Goal: Transaction & Acquisition: Purchase product/service

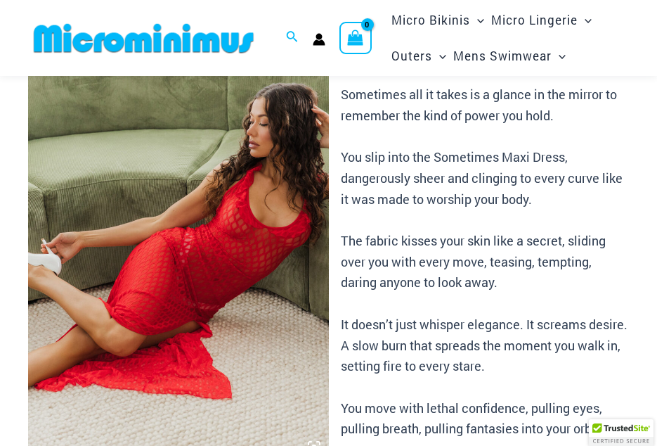
scroll to position [49, 0]
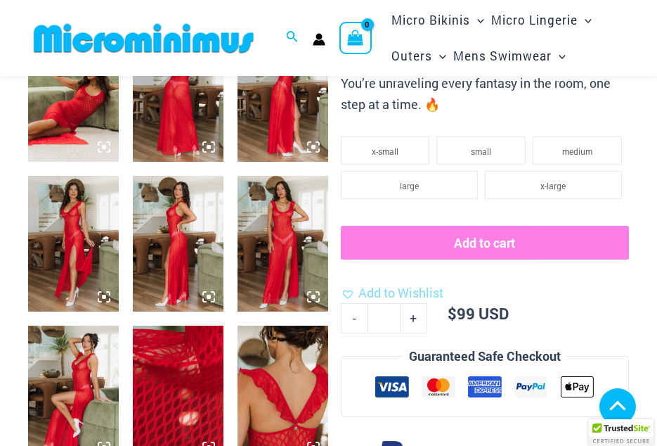
scroll to position [541, 0]
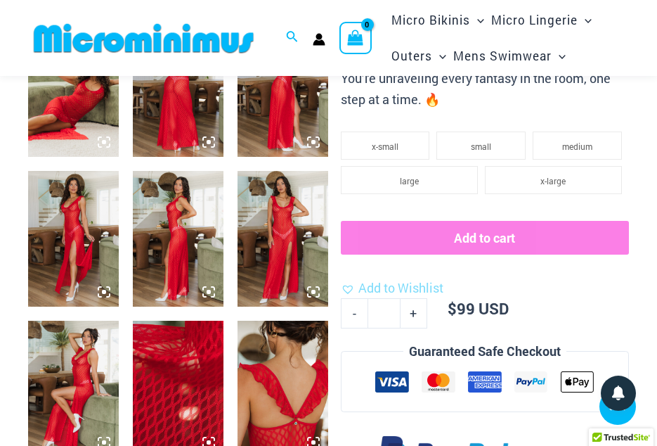
click at [71, 399] on img at bounding box center [73, 389] width 91 height 136
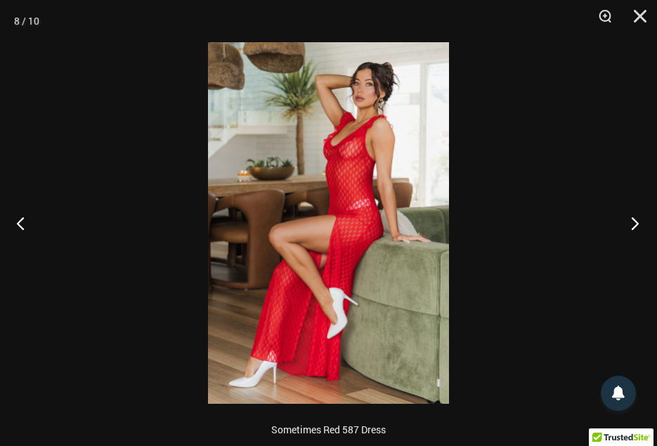
click at [633, 222] on button "Next" at bounding box center [631, 223] width 53 height 70
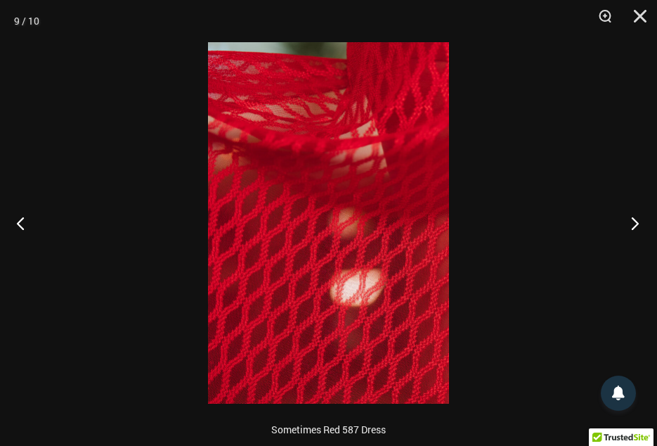
click at [633, 222] on button "Next" at bounding box center [631, 223] width 53 height 70
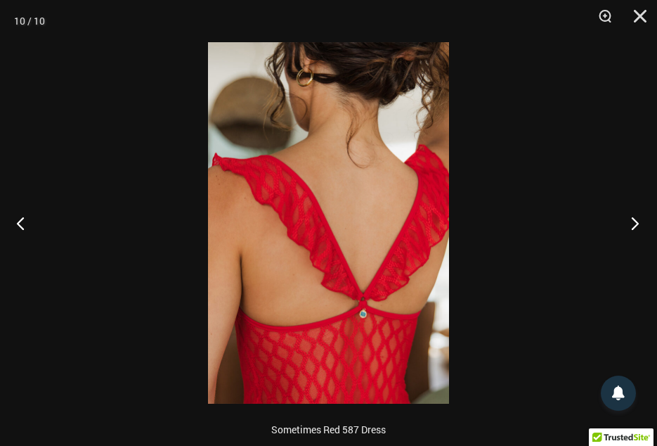
click at [633, 222] on button "Next" at bounding box center [631, 223] width 53 height 70
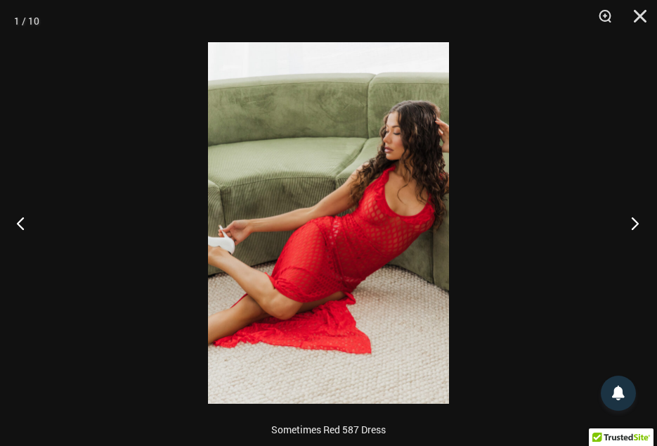
click at [633, 222] on button "Next" at bounding box center [631, 223] width 53 height 70
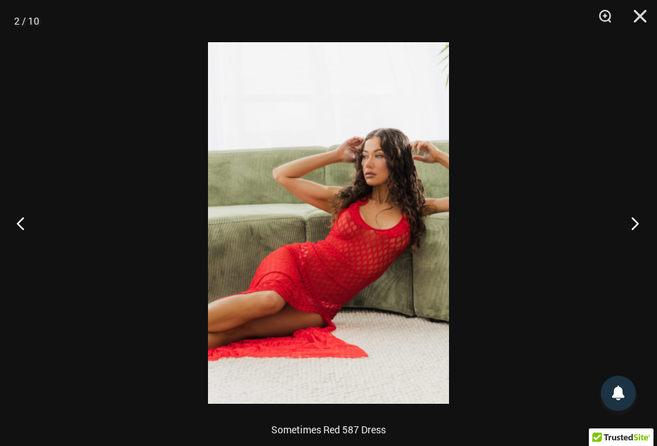
click at [633, 222] on button "Next" at bounding box center [631, 223] width 53 height 70
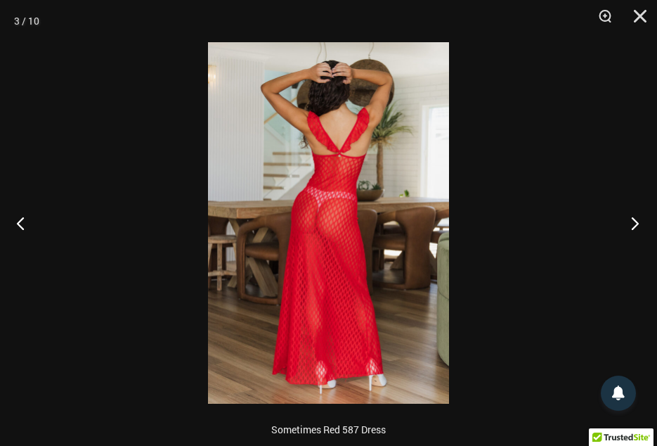
click at [633, 222] on button "Next" at bounding box center [631, 223] width 53 height 70
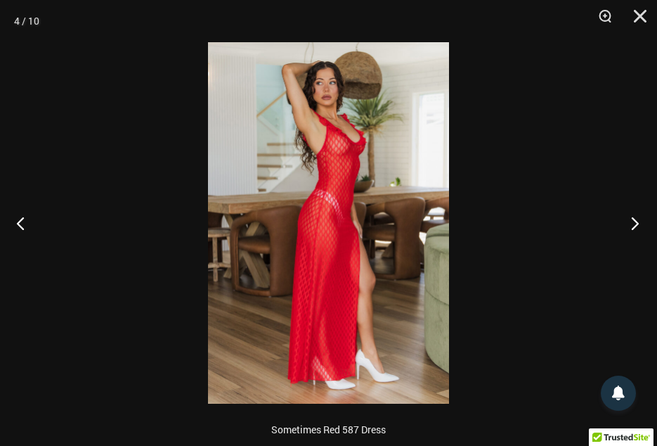
click at [633, 222] on button "Next" at bounding box center [631, 223] width 53 height 70
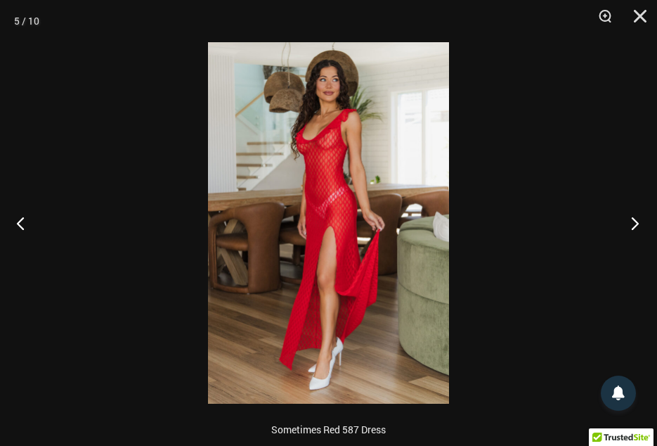
click at [633, 222] on button "Next" at bounding box center [631, 223] width 53 height 70
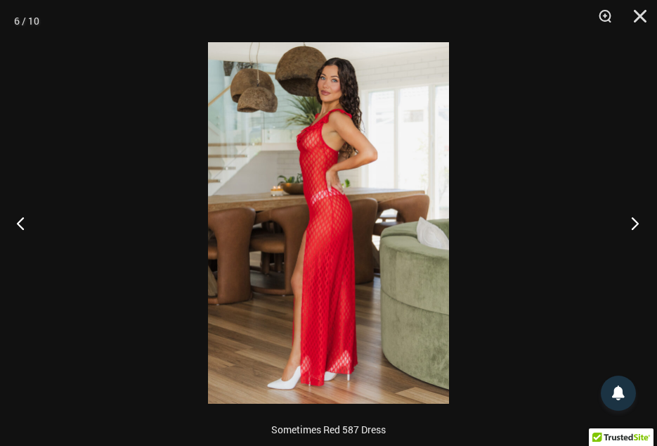
click at [633, 222] on button "Next" at bounding box center [631, 223] width 53 height 70
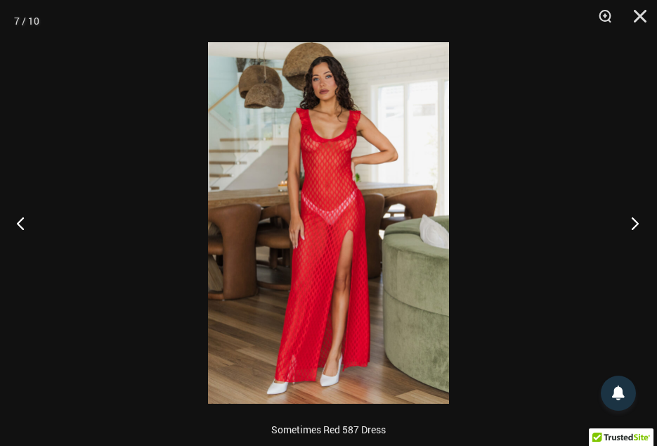
click at [633, 222] on button "Next" at bounding box center [631, 223] width 53 height 70
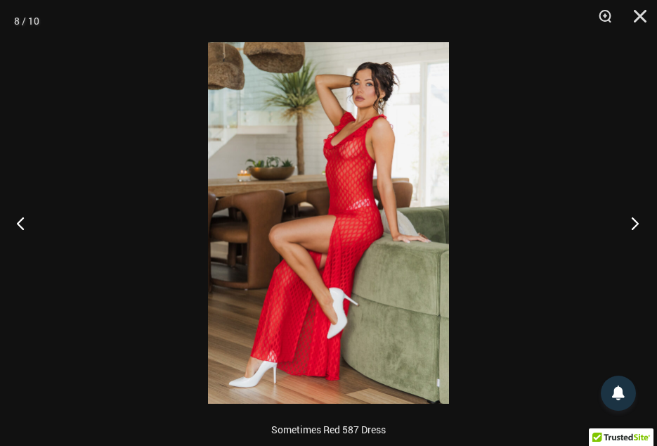
click at [633, 222] on button "Next" at bounding box center [631, 223] width 53 height 70
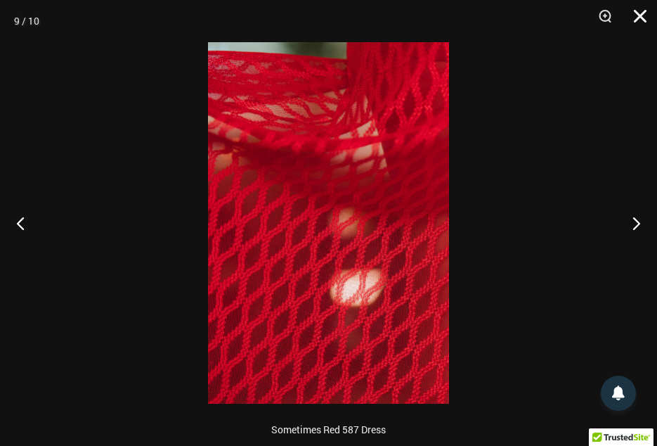
click at [634, 18] on button "Close" at bounding box center [635, 21] width 35 height 42
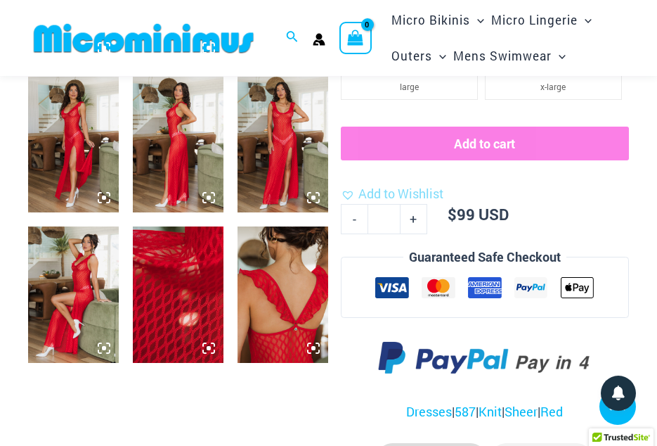
scroll to position [401, 0]
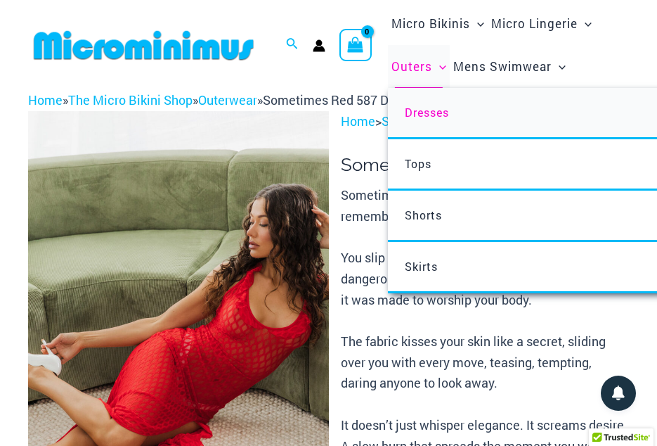
click at [436, 112] on span "Dresses" at bounding box center [427, 112] width 44 height 15
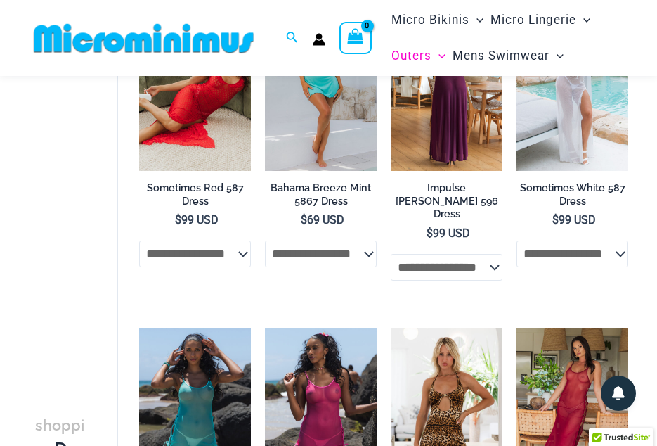
scroll to position [200, 0]
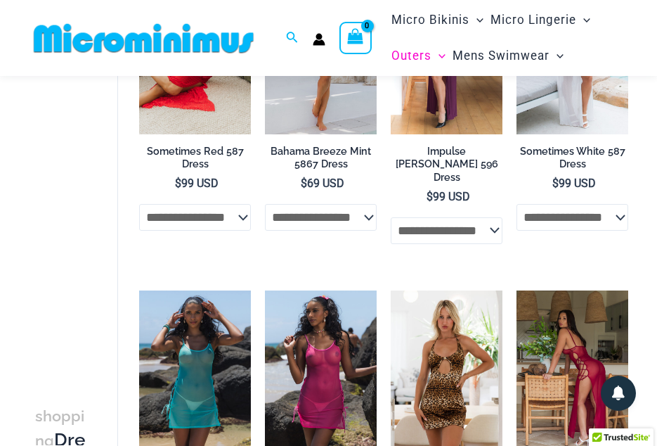
click at [564, 330] on img at bounding box center [573, 373] width 112 height 167
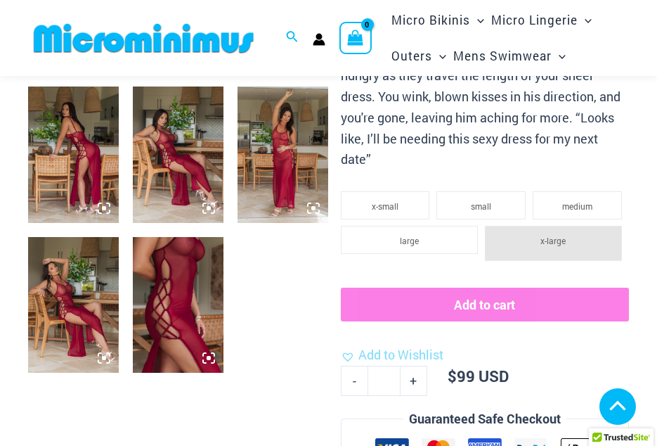
scroll to position [482, 0]
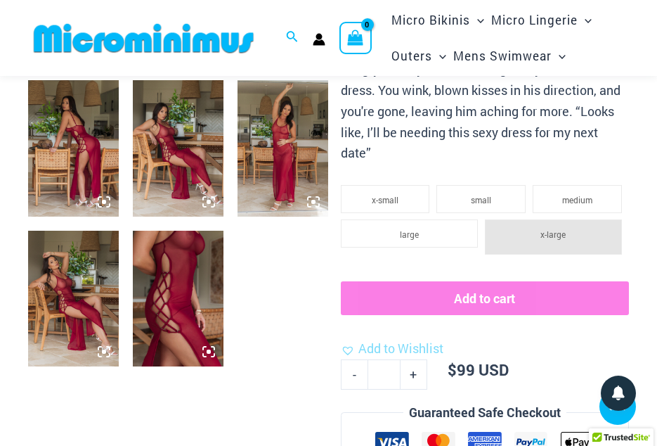
click at [143, 307] on img at bounding box center [178, 299] width 91 height 136
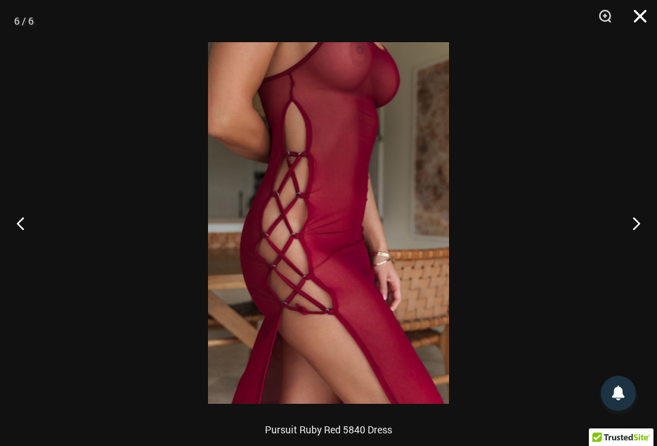
click at [636, 15] on button "Close" at bounding box center [635, 21] width 35 height 42
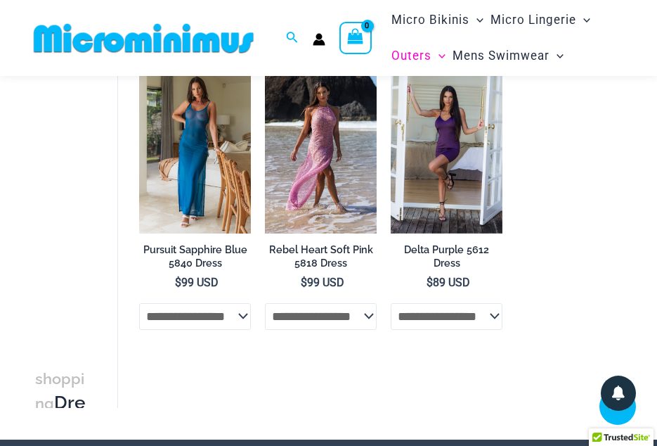
scroll to position [903, 0]
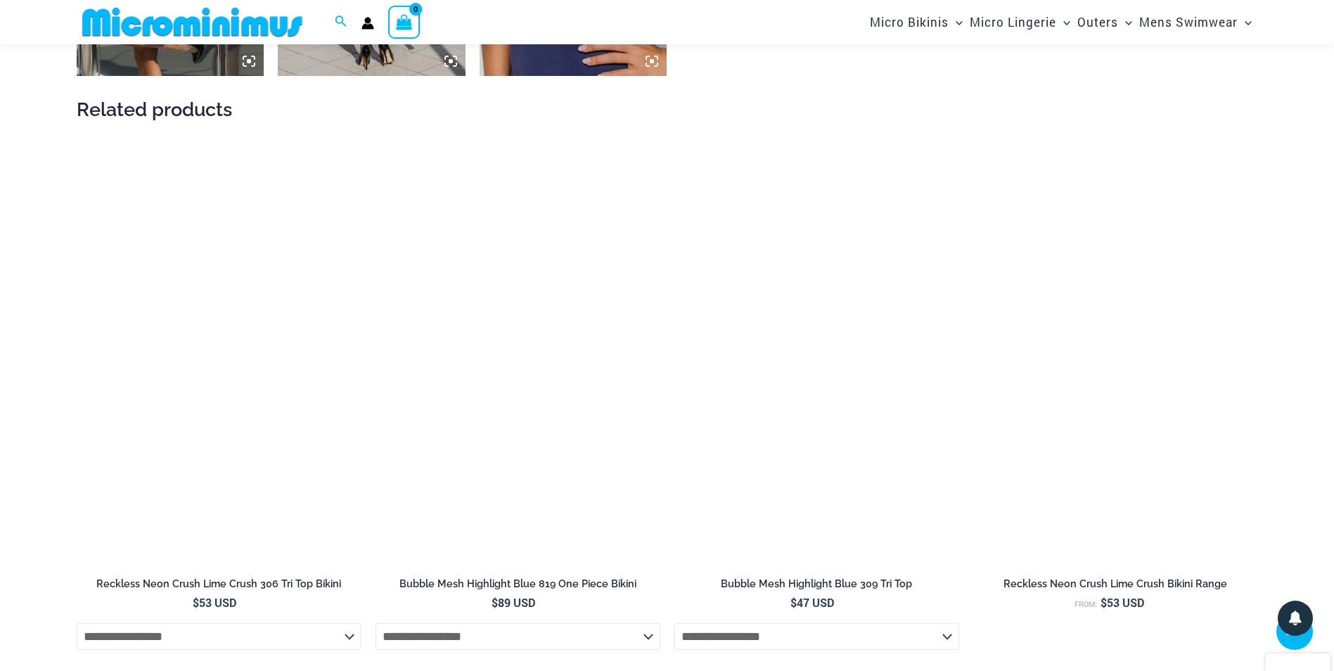
scroll to position [1674, 0]
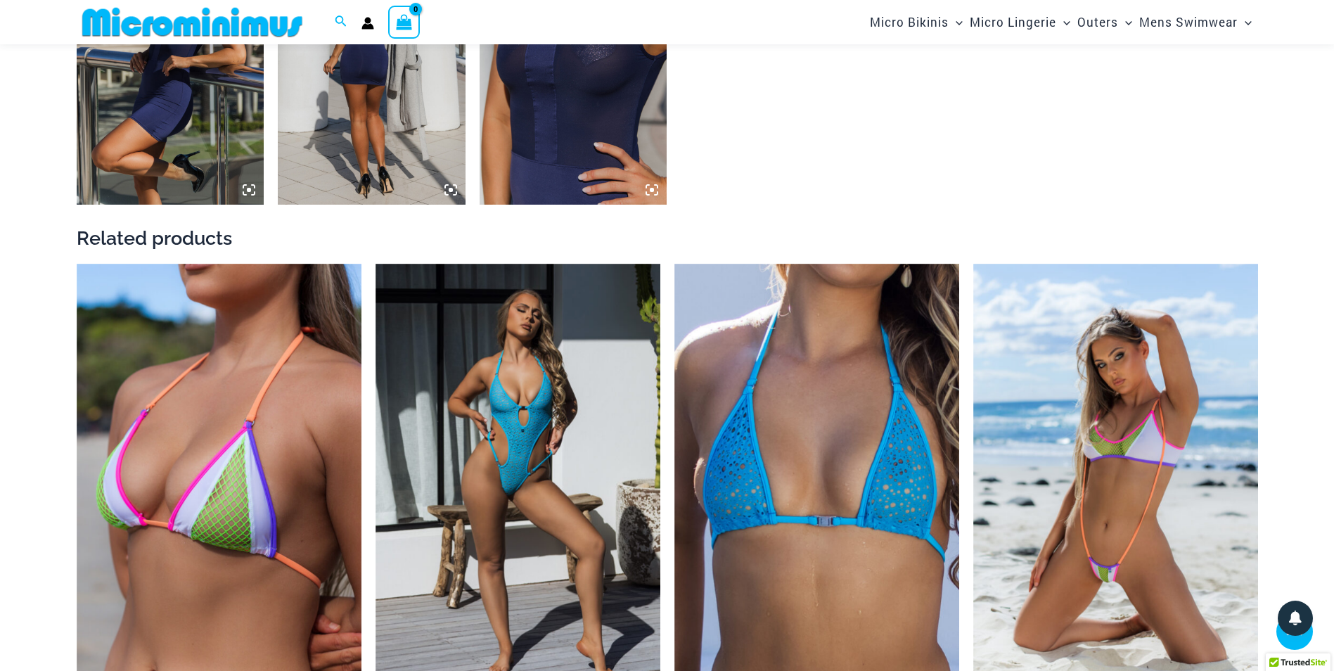
click at [589, 148] on img at bounding box center [573, 63] width 188 height 281
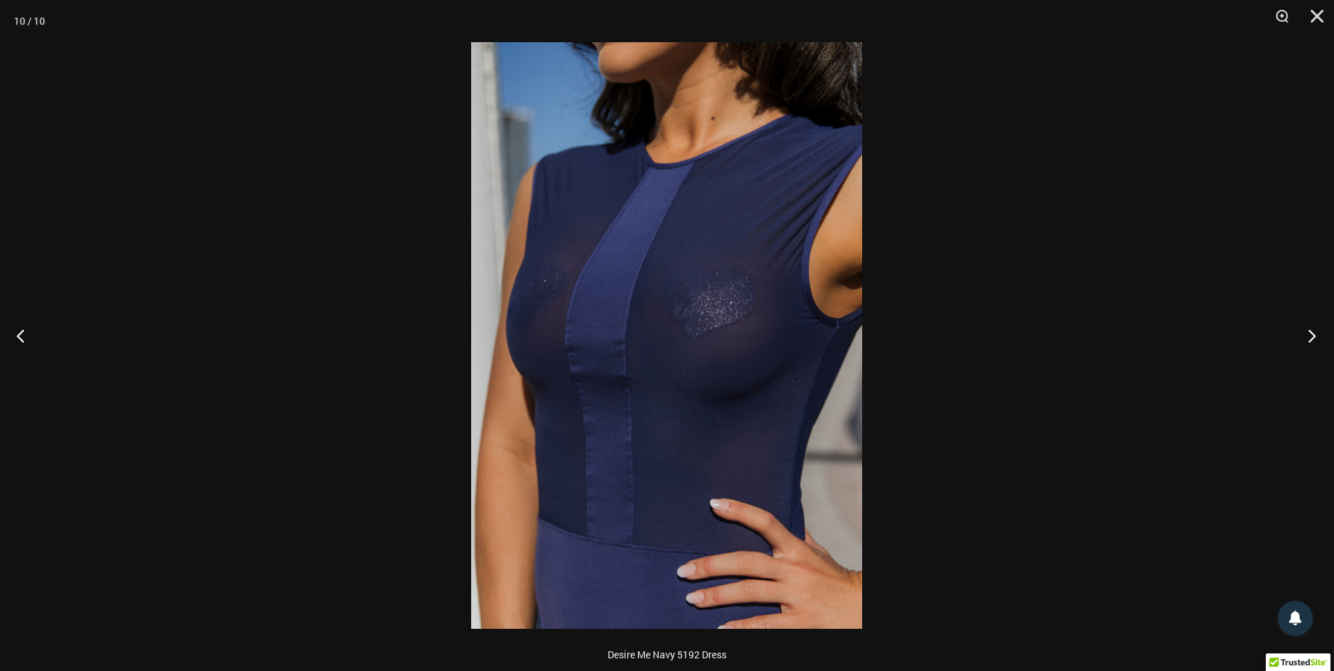
click at [1309, 336] on button "Next" at bounding box center [1307, 335] width 53 height 70
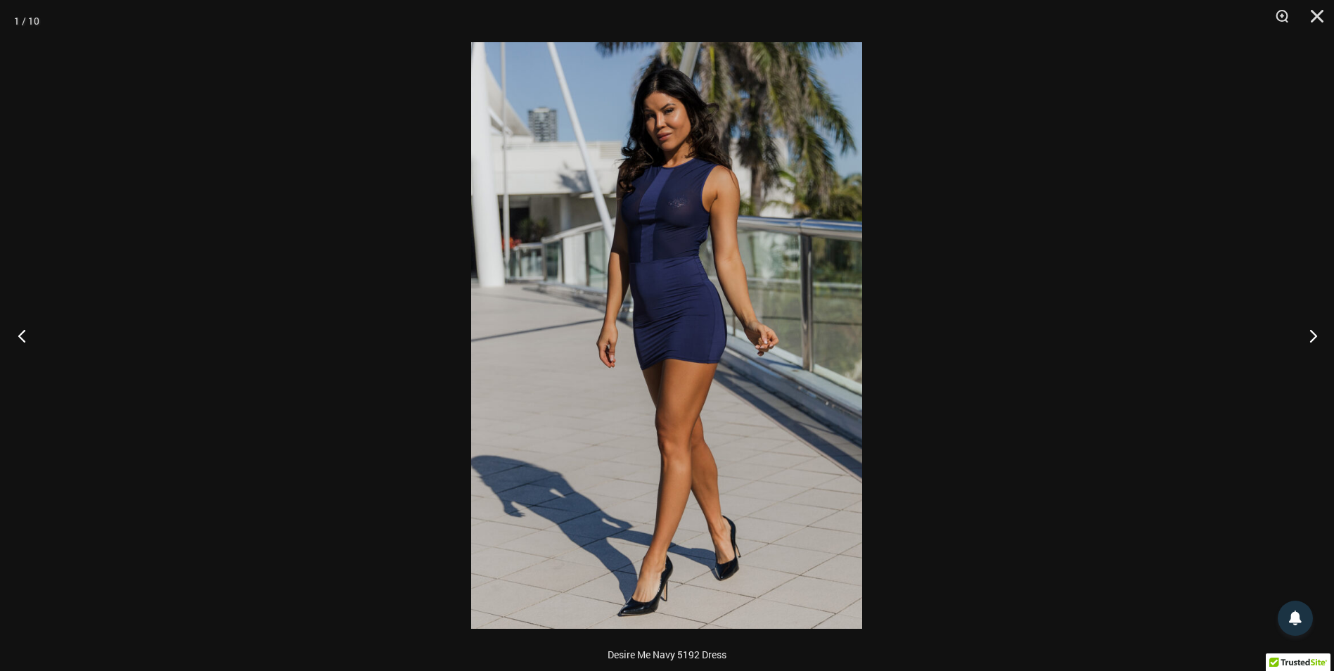
click at [22, 334] on button "Previous" at bounding box center [26, 335] width 53 height 70
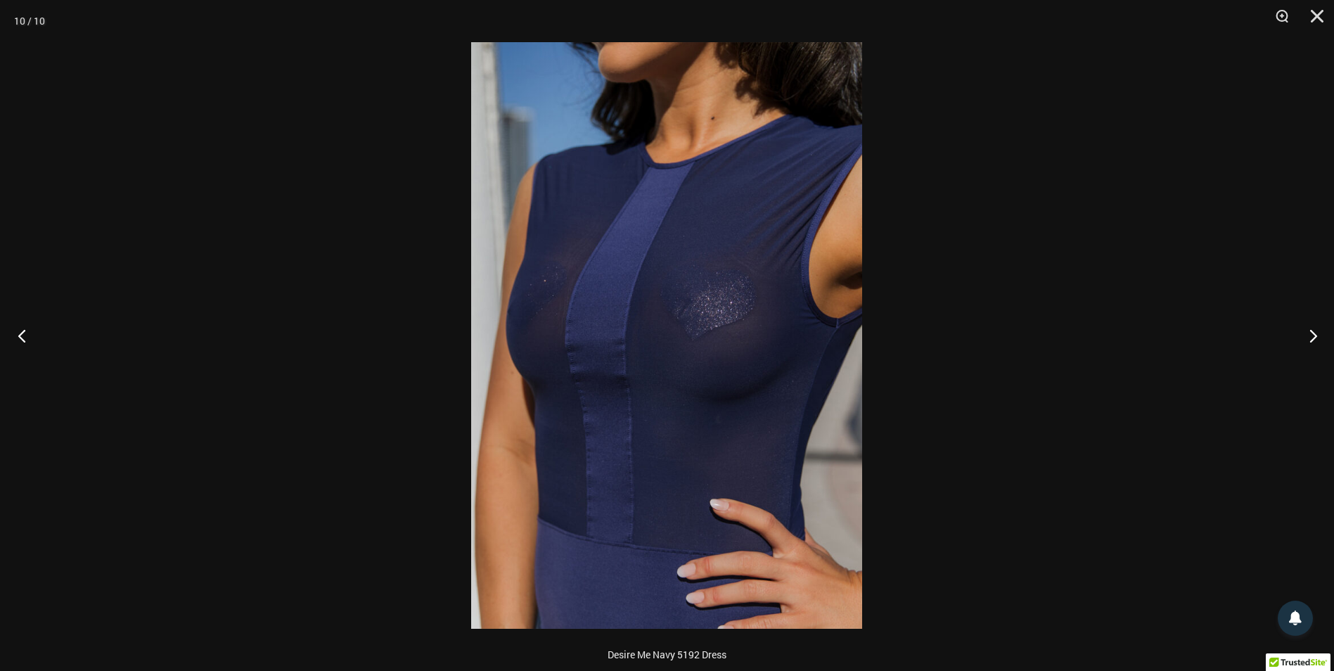
click at [22, 334] on button "Previous" at bounding box center [26, 335] width 53 height 70
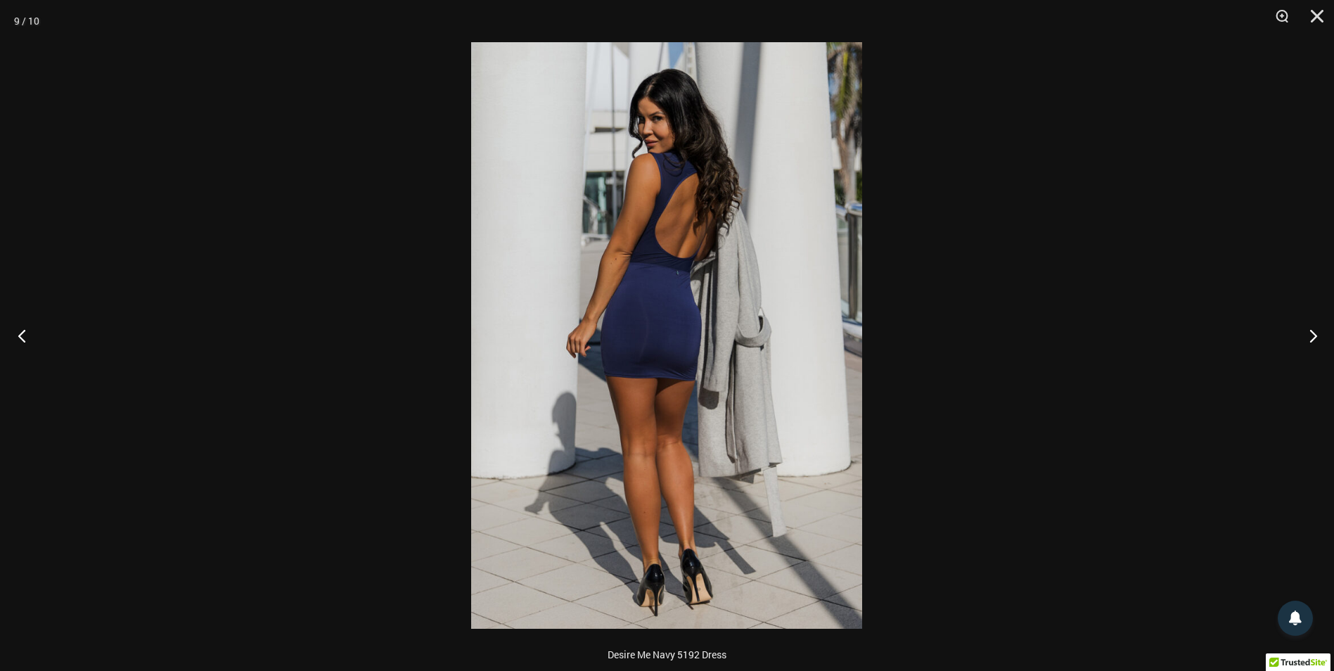
click at [22, 334] on button "Previous" at bounding box center [26, 335] width 53 height 70
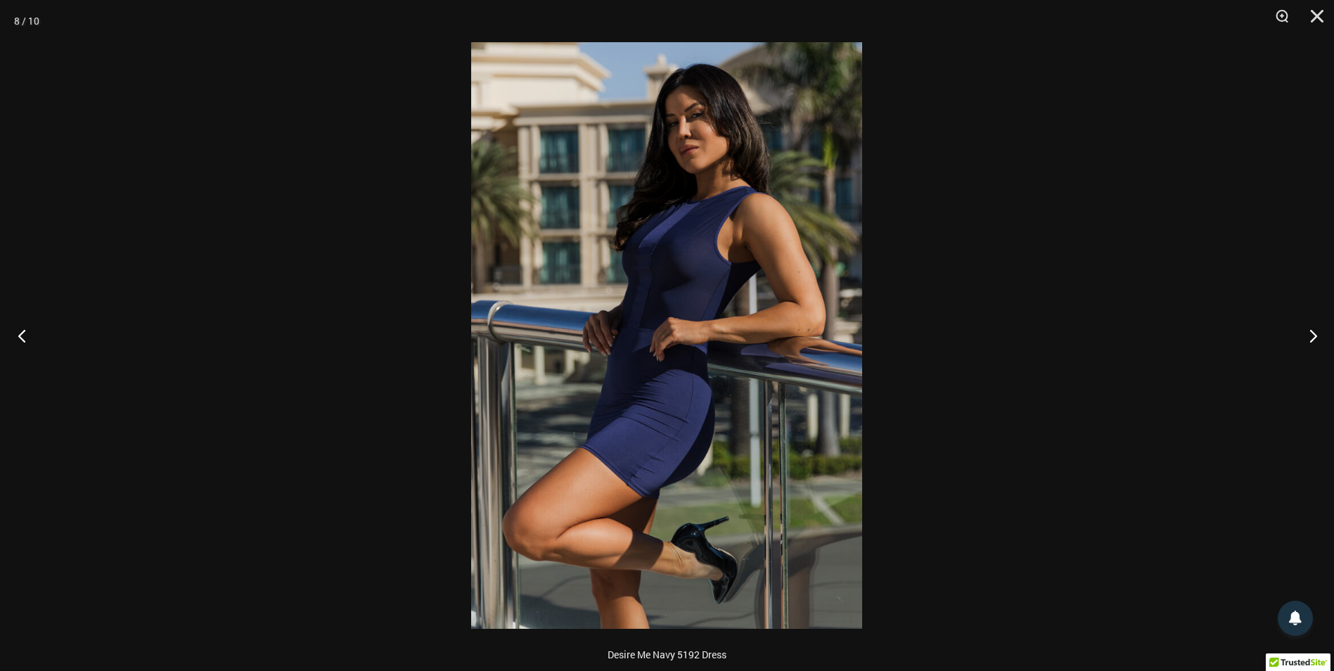
click at [22, 334] on button "Previous" at bounding box center [26, 335] width 53 height 70
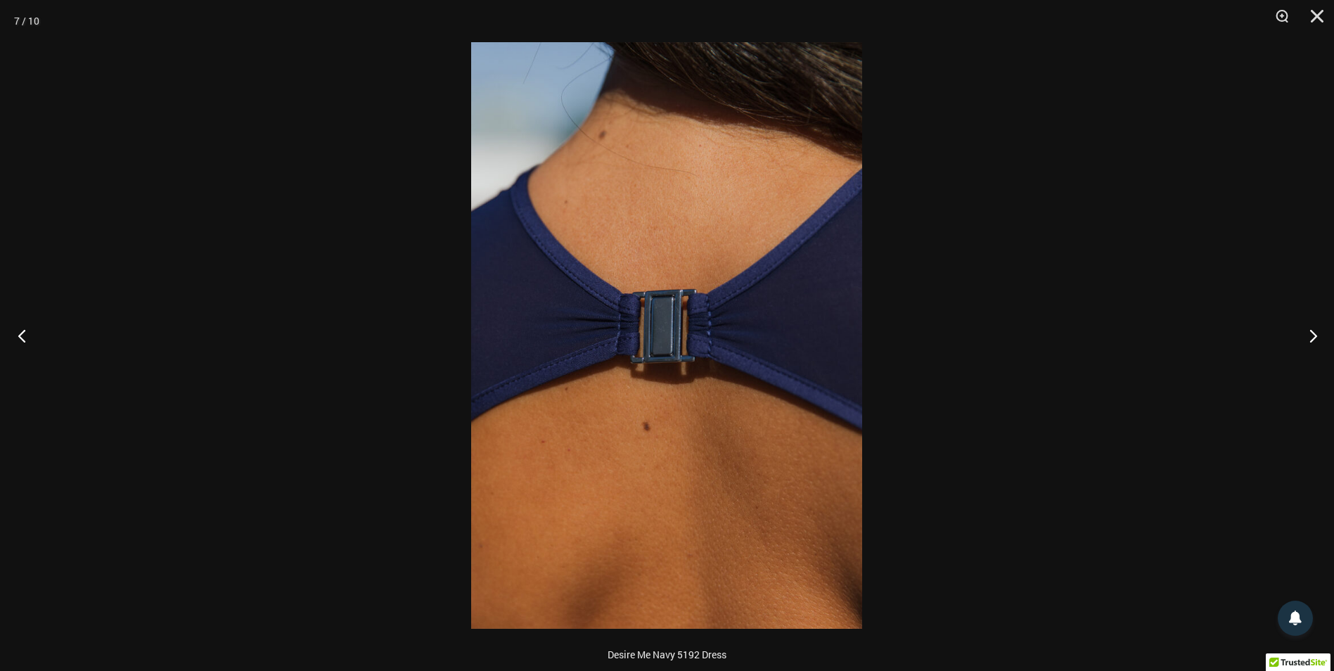
click at [24, 334] on button "Previous" at bounding box center [26, 335] width 53 height 70
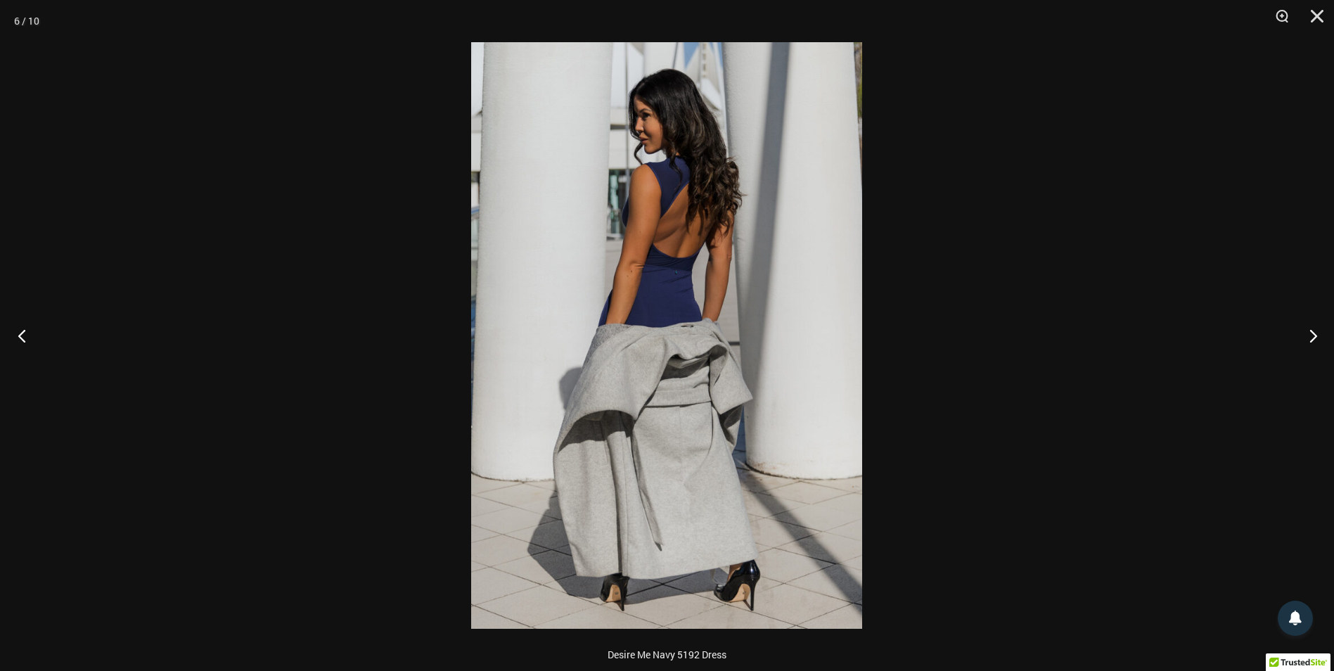
click at [24, 334] on button "Previous" at bounding box center [26, 335] width 53 height 70
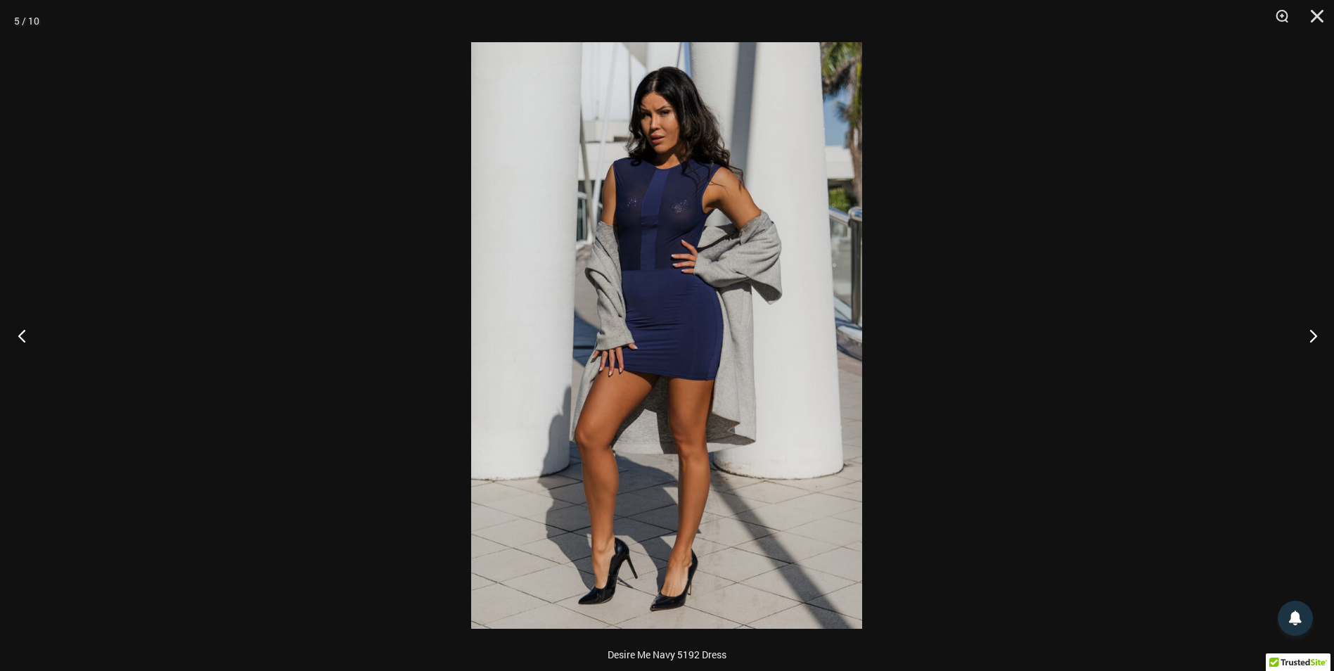
click at [24, 334] on button "Previous" at bounding box center [26, 335] width 53 height 70
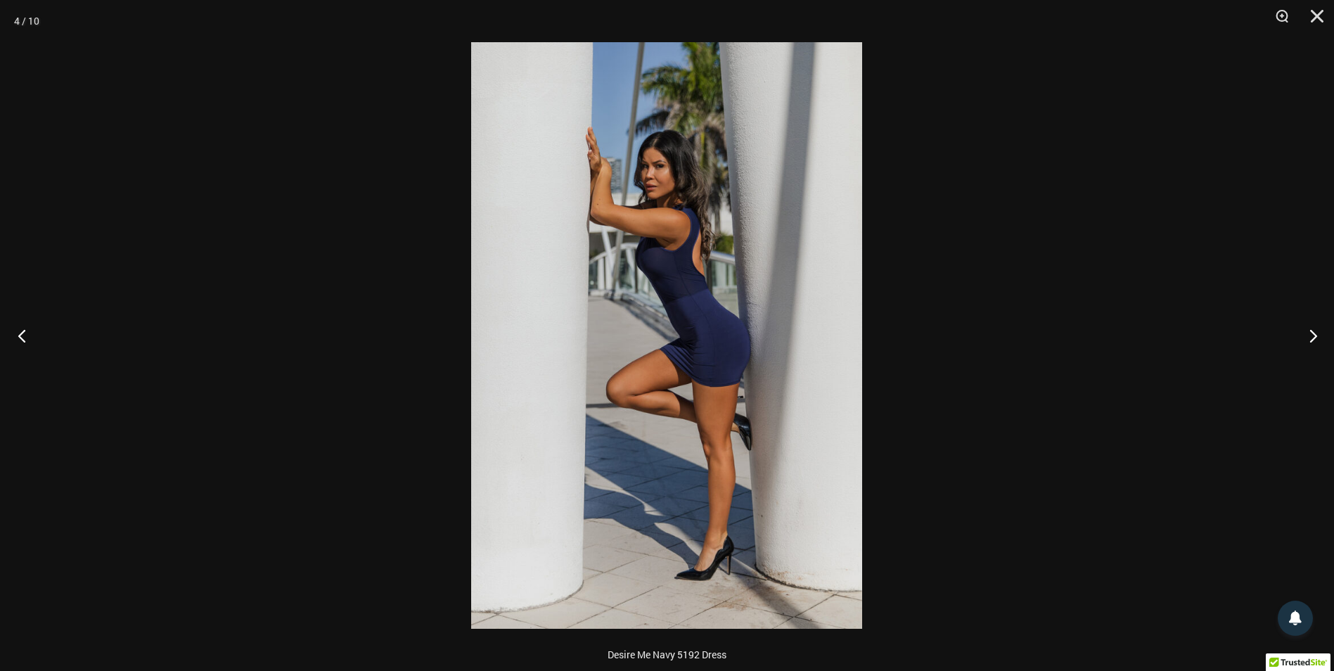
click at [25, 334] on button "Previous" at bounding box center [26, 335] width 53 height 70
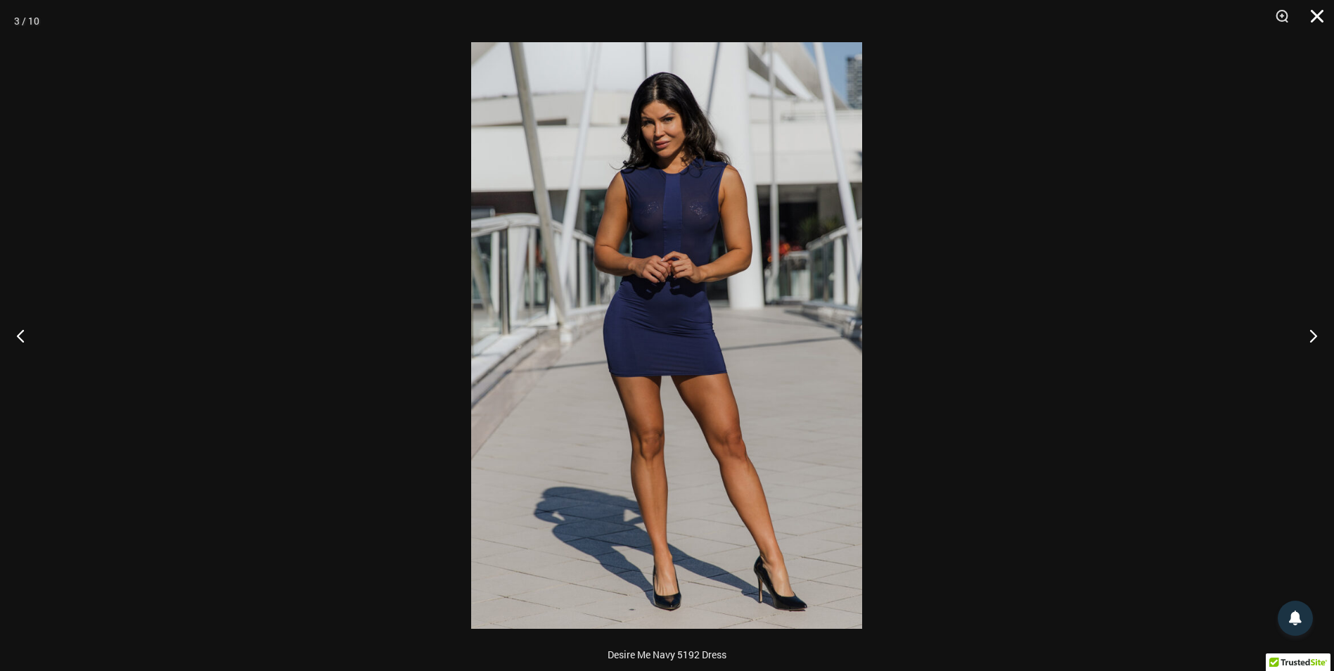
click at [1315, 18] on button "Close" at bounding box center [1311, 21] width 35 height 42
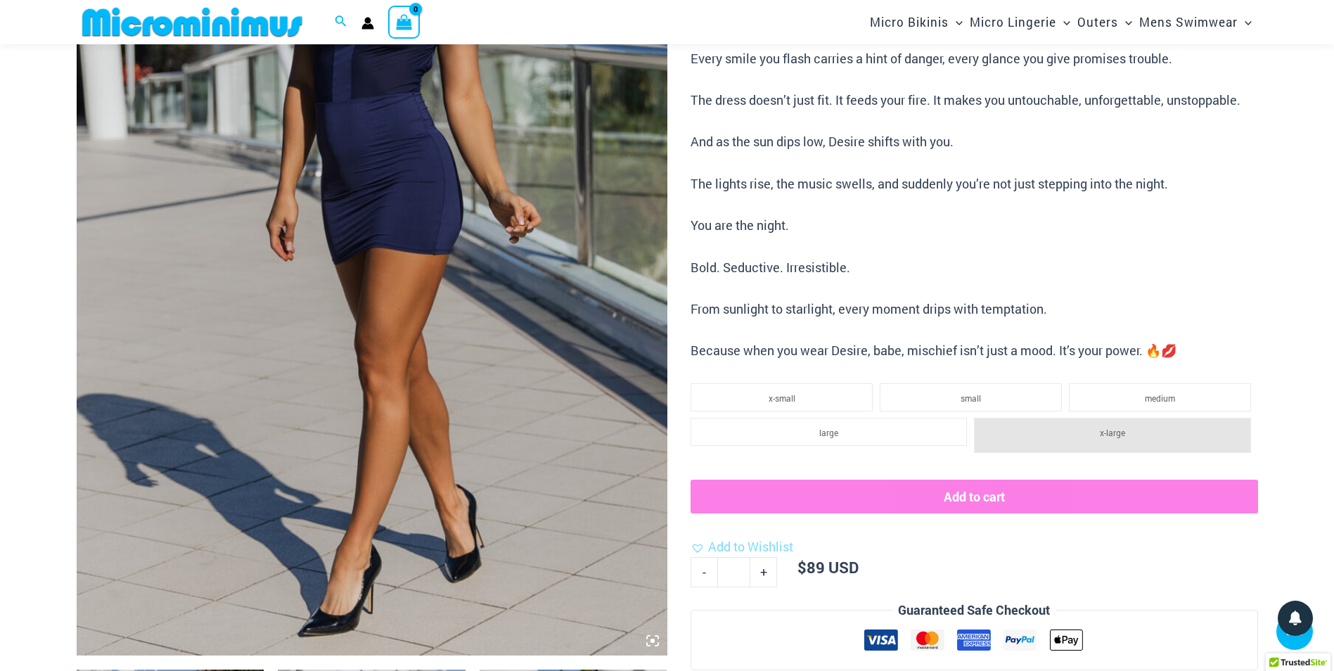
scroll to position [339, 0]
click at [1135, 394] on li "medium" at bounding box center [1159, 396] width 182 height 28
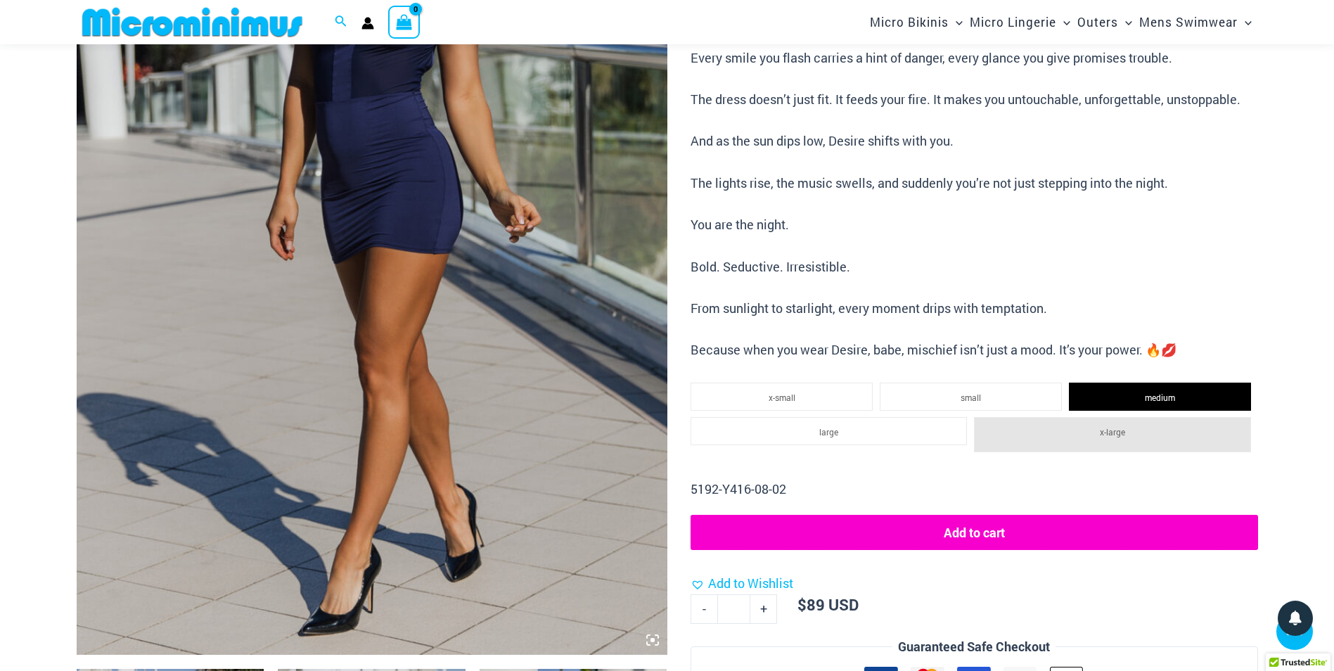
click at [974, 531] on button "Add to cart" at bounding box center [973, 532] width 567 height 35
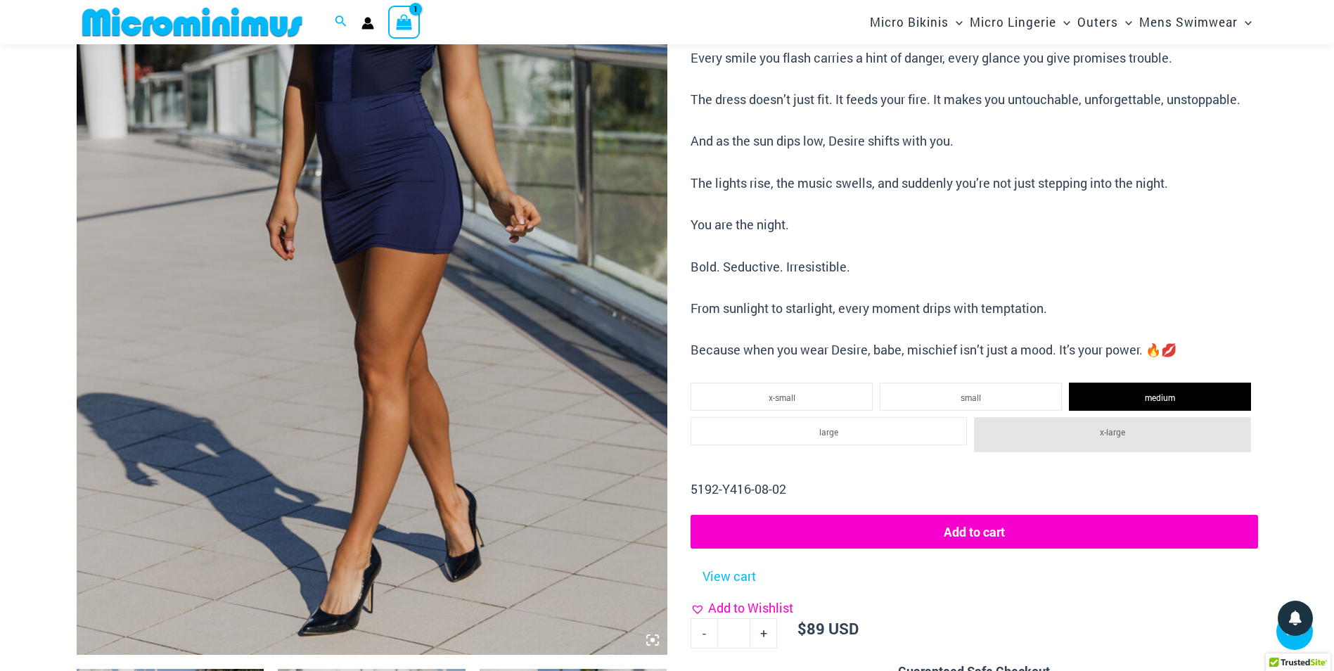
click at [732, 608] on span "Add to Wishlist" at bounding box center [750, 607] width 85 height 17
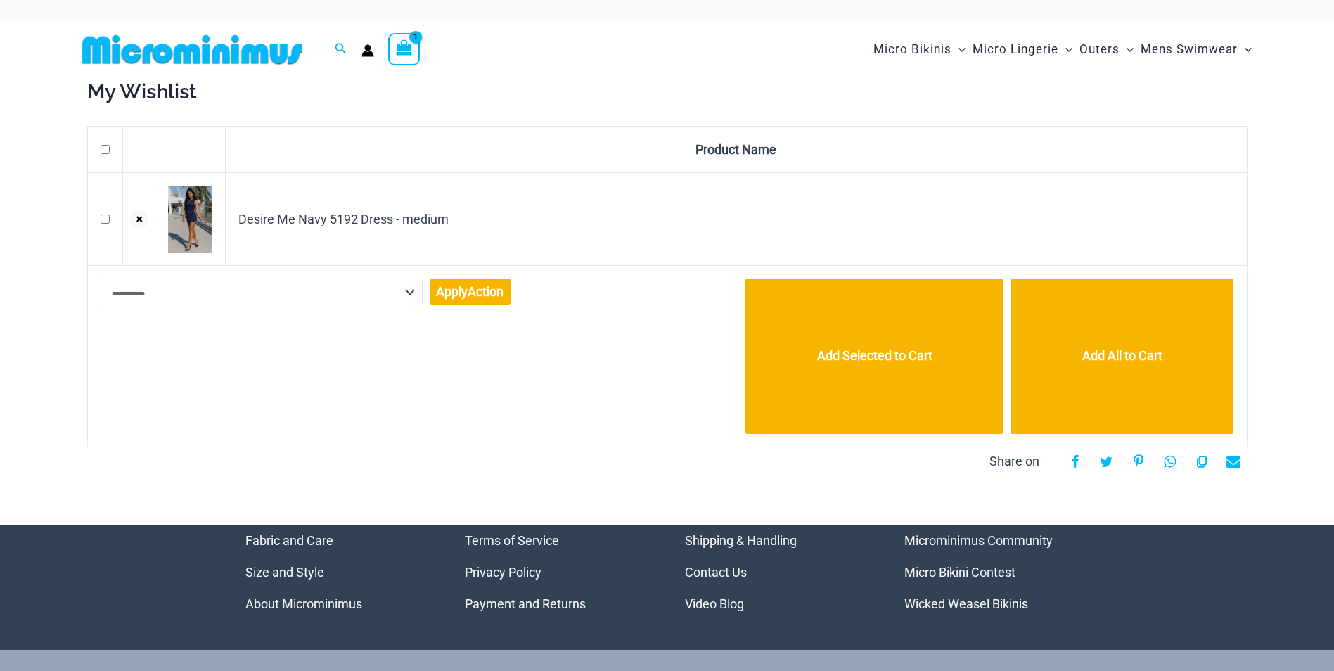
click at [677, 356] on div "Add Selected to Cart Add All to Cart" at bounding box center [876, 352] width 714 height 162
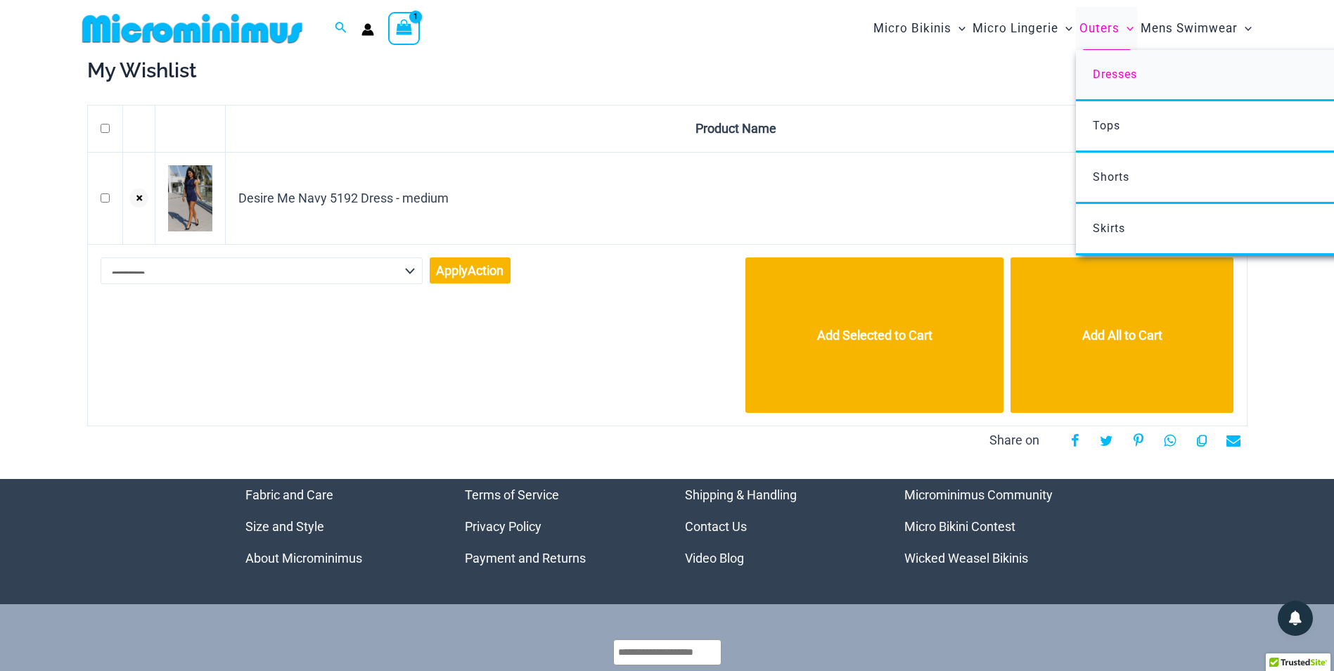
click at [1107, 77] on span "Dresses" at bounding box center [1114, 73] width 44 height 13
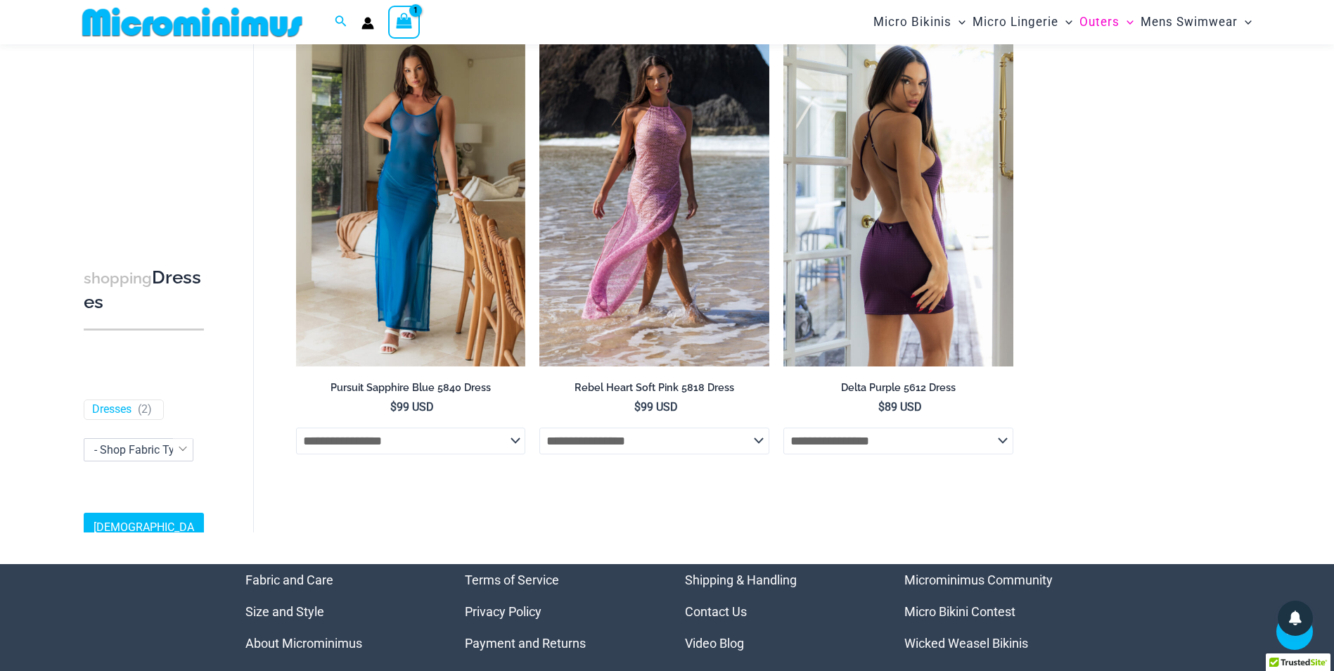
scroll to position [1042, 0]
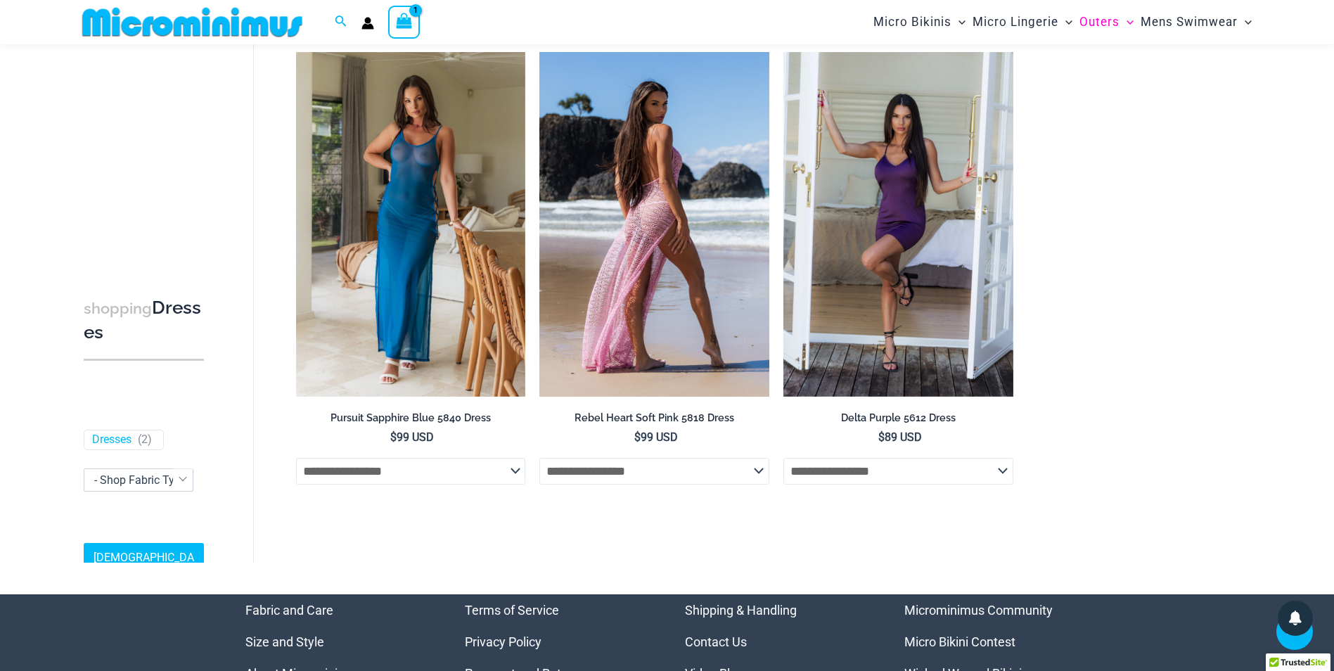
click at [754, 474] on select "**********" at bounding box center [654, 471] width 230 height 27
click at [668, 317] on img at bounding box center [654, 224] width 230 height 344
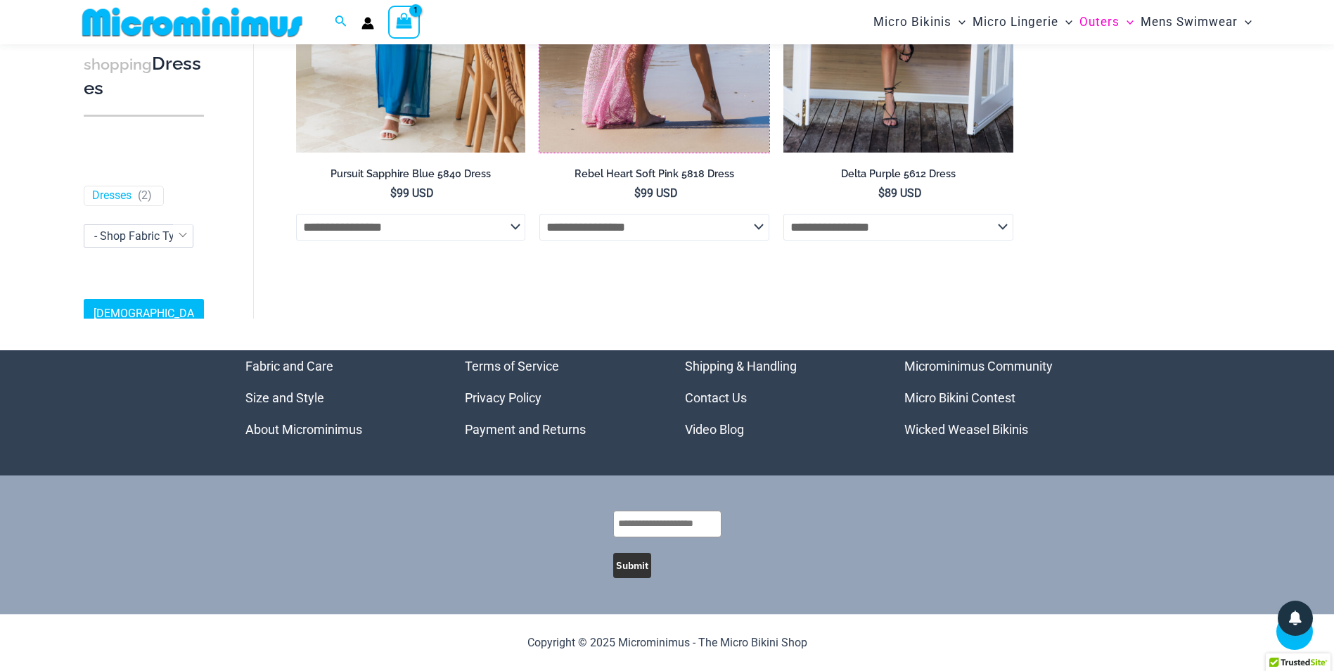
scroll to position [1011, 0]
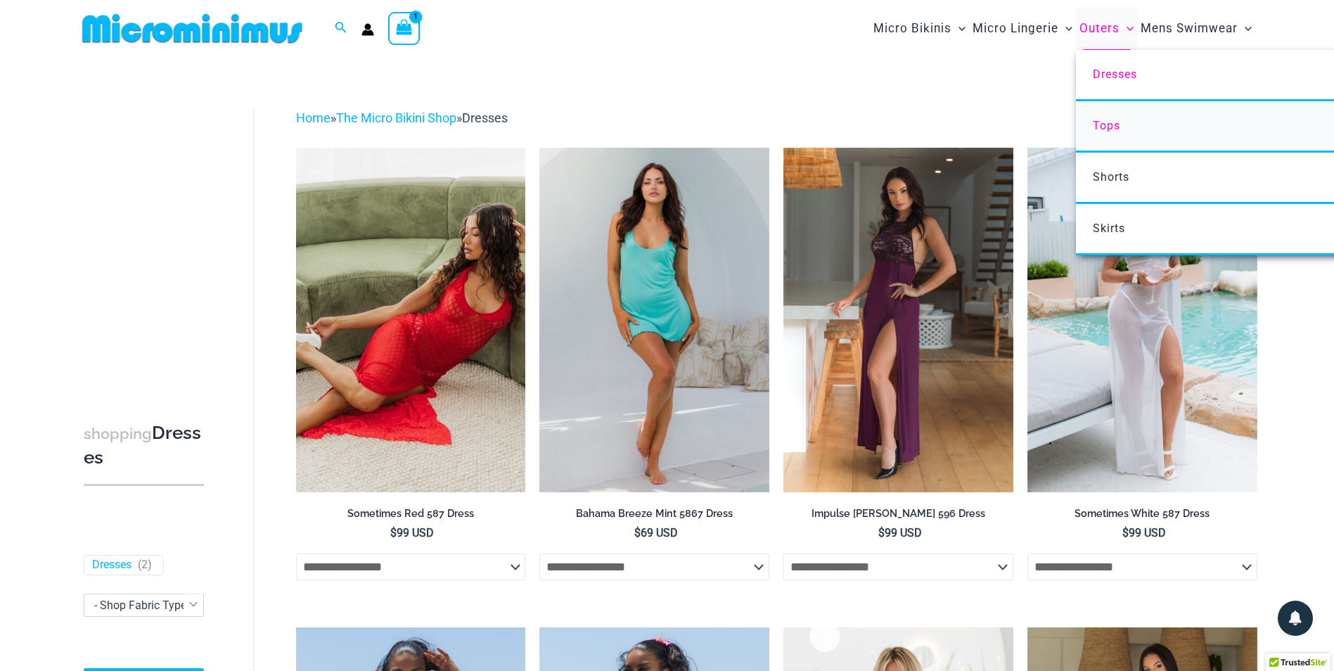
click at [1116, 126] on span "Tops" at bounding box center [1105, 125] width 27 height 13
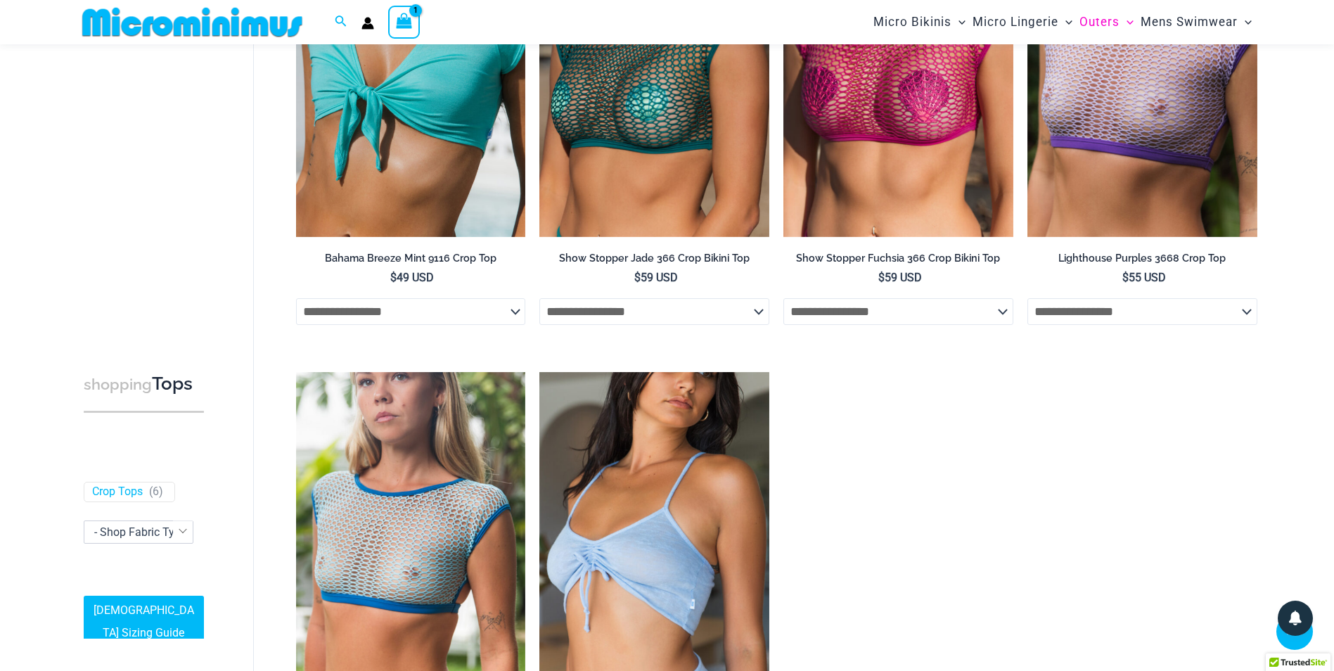
scroll to position [409, 0]
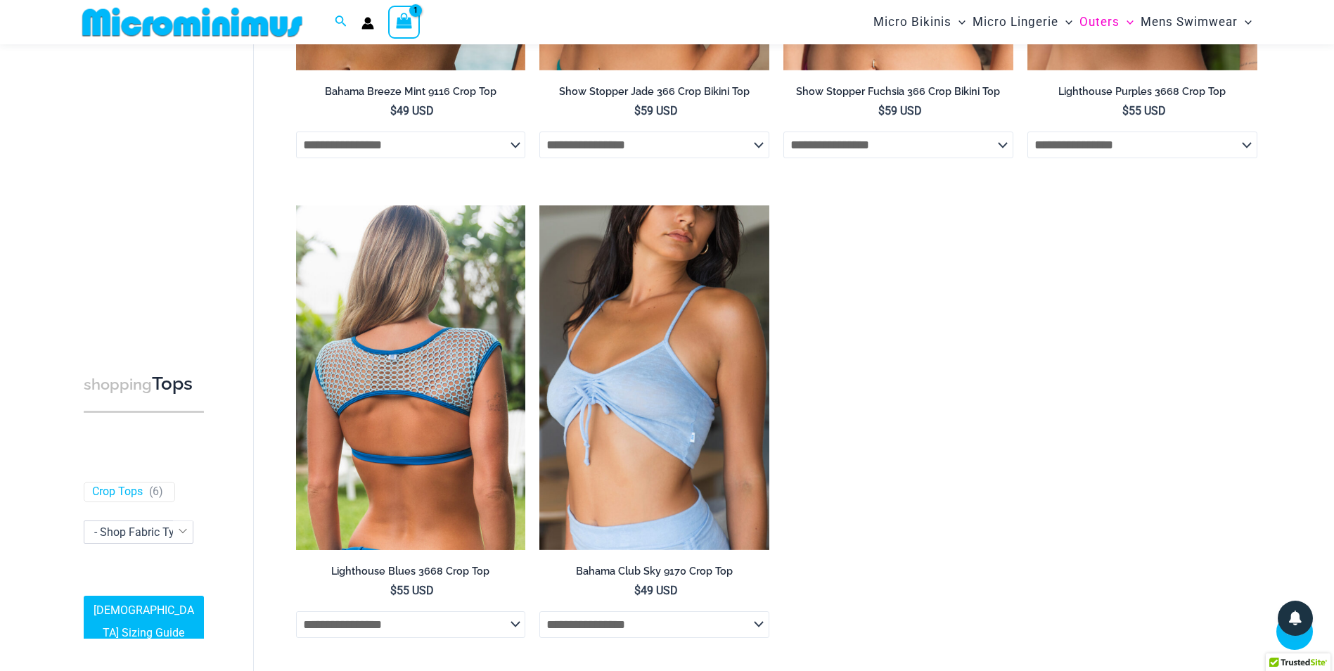
click at [454, 365] on img at bounding box center [411, 377] width 230 height 344
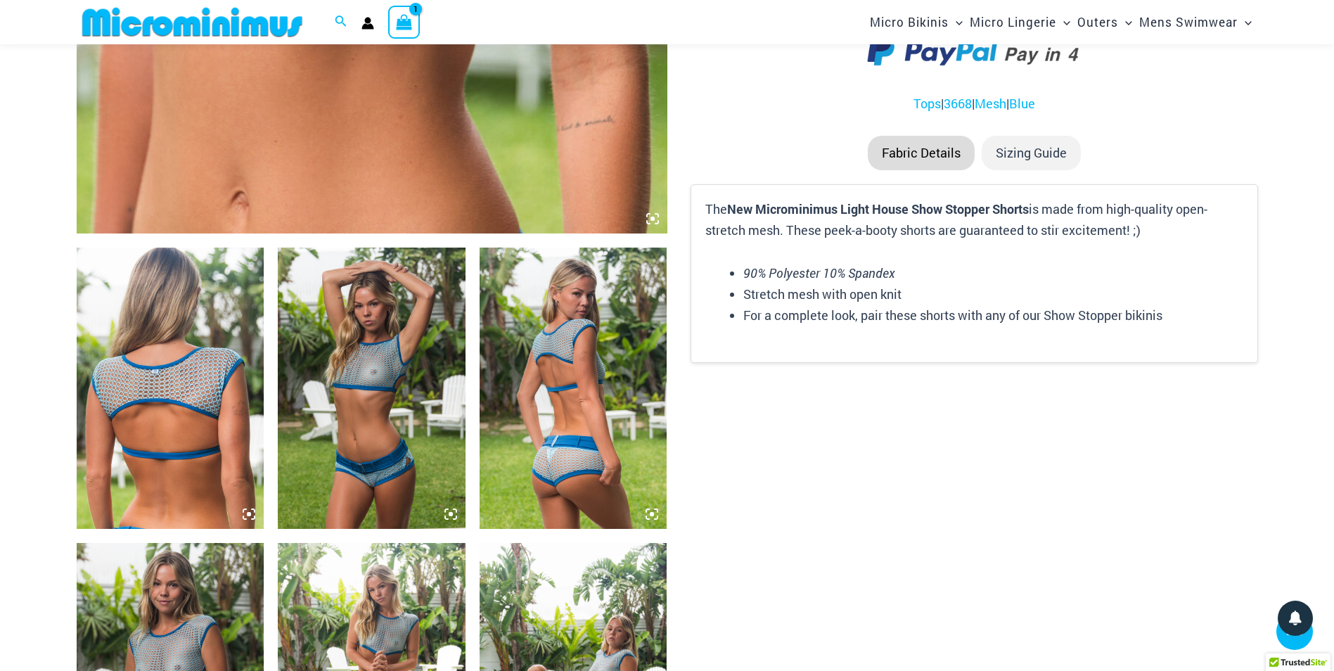
scroll to position [761, 0]
click at [368, 419] on img at bounding box center [372, 387] width 188 height 281
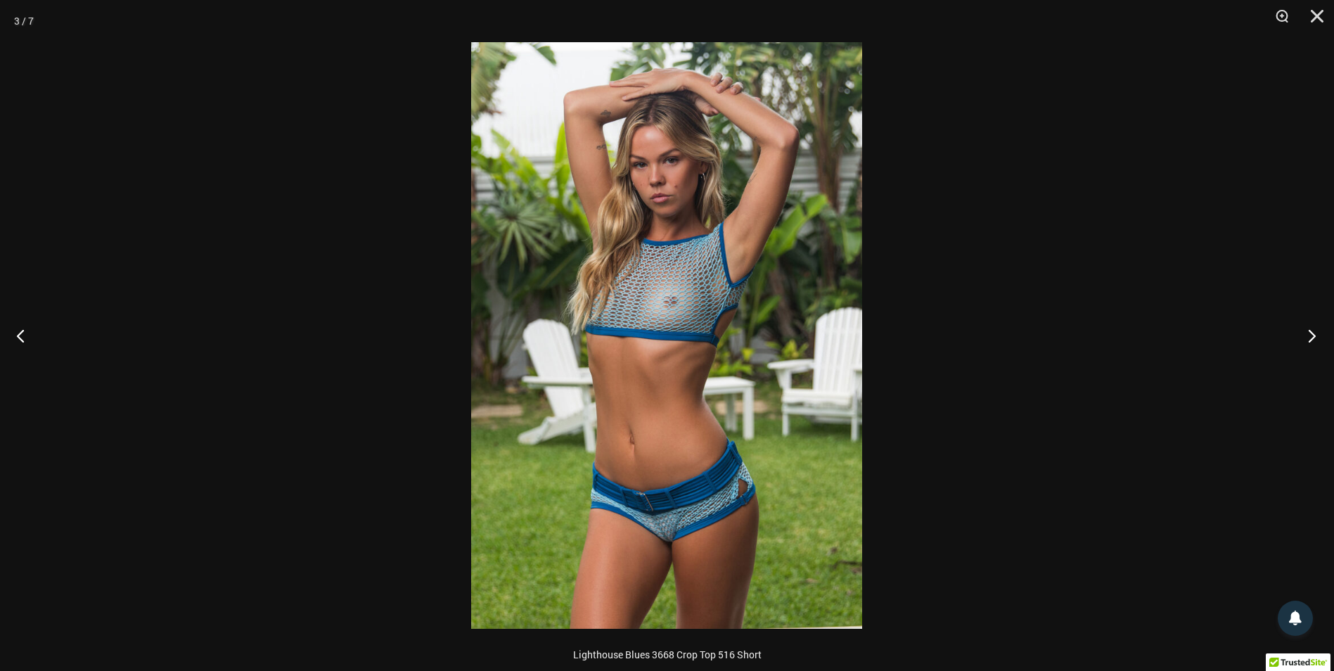
click at [1312, 332] on button "Next" at bounding box center [1307, 335] width 53 height 70
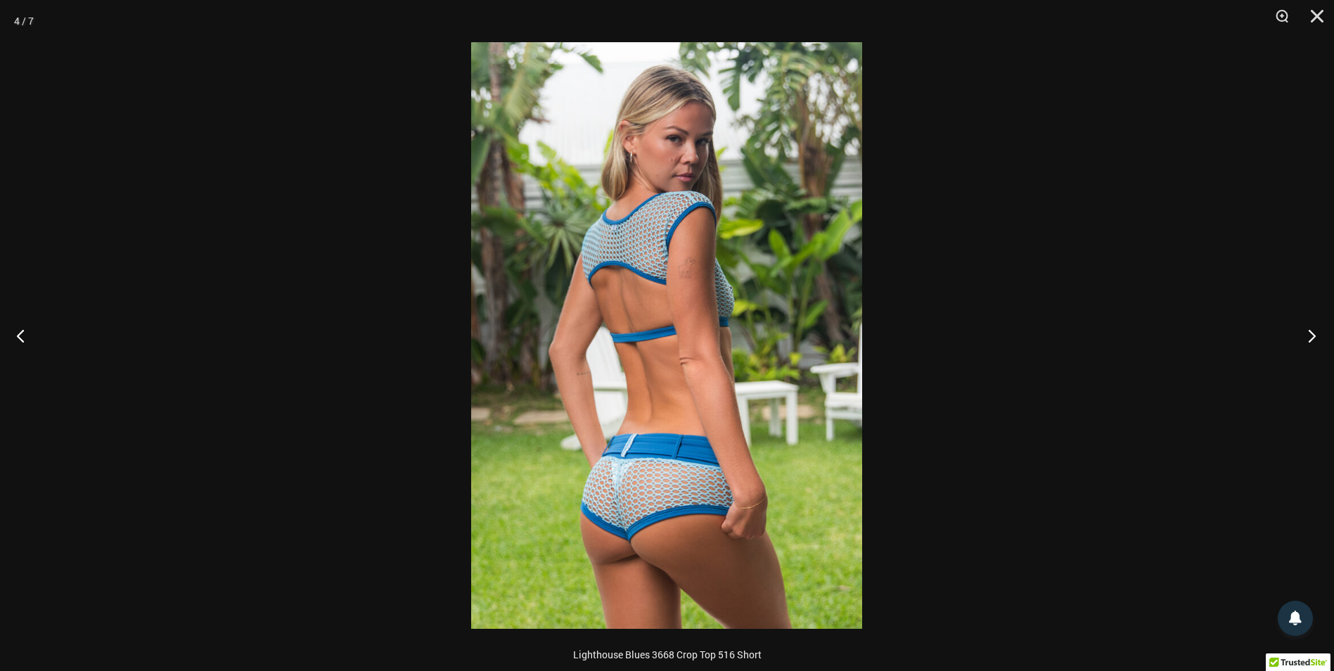
click at [1310, 333] on button "Next" at bounding box center [1307, 335] width 53 height 70
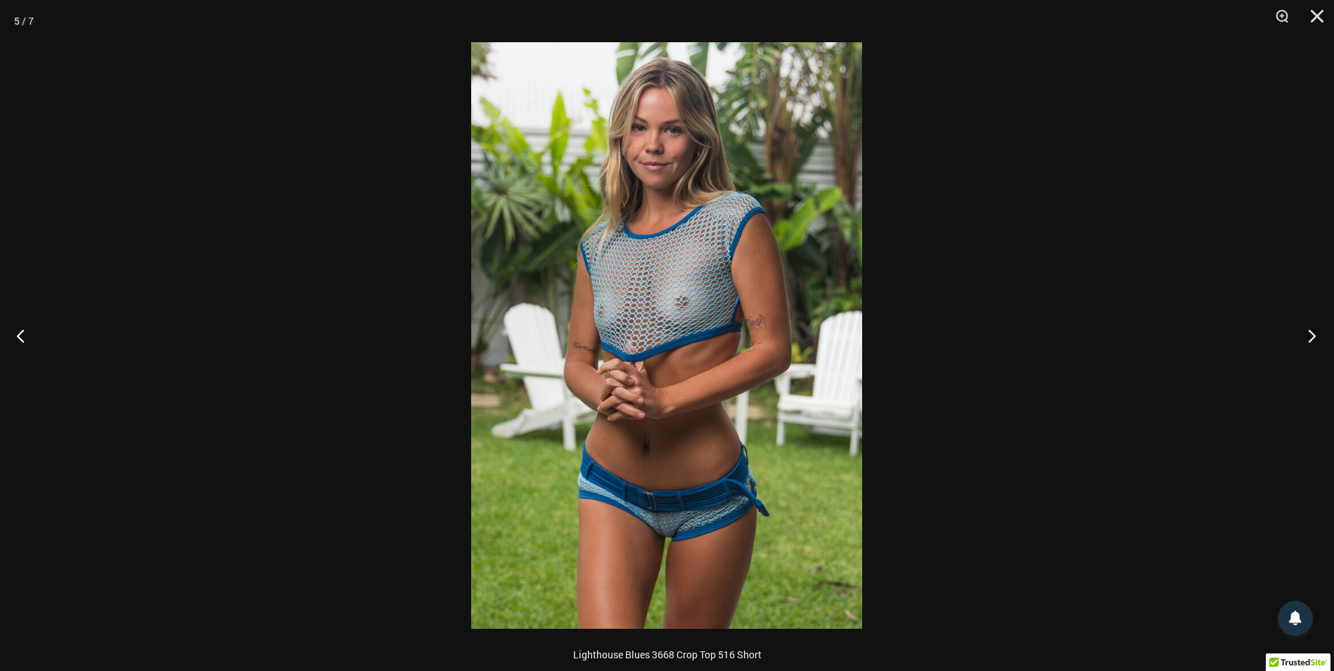
click at [1310, 333] on button "Next" at bounding box center [1307, 335] width 53 height 70
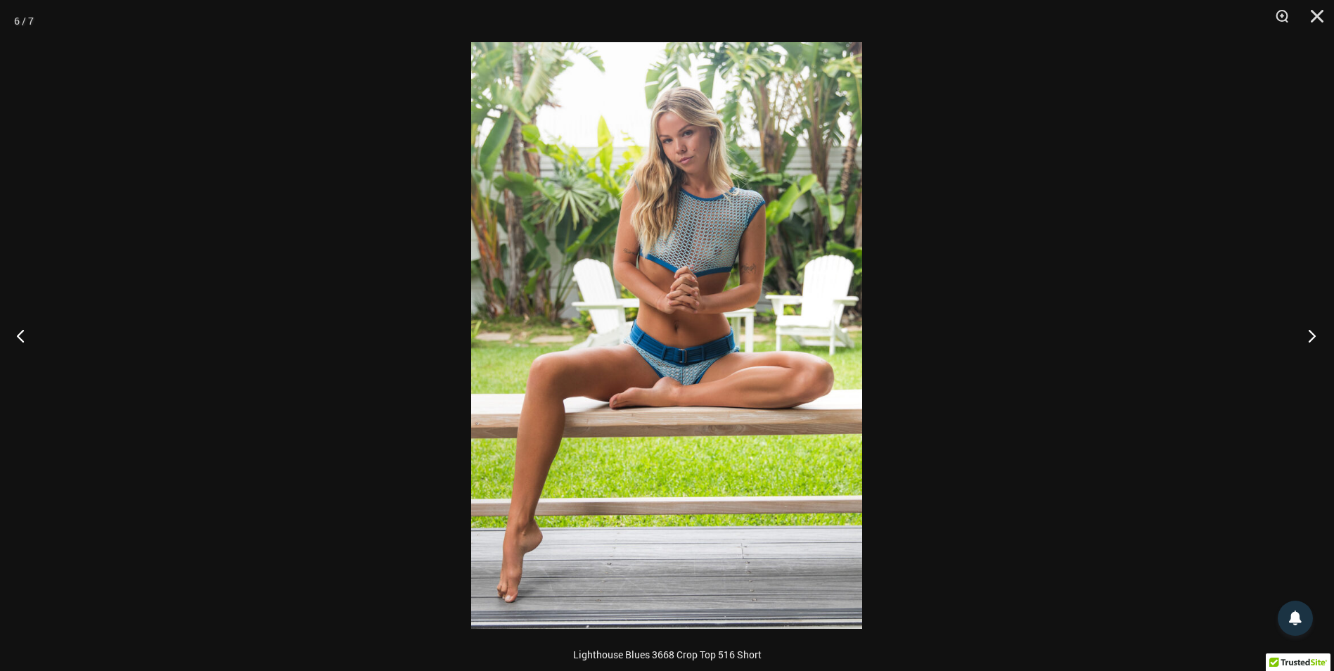
click at [1308, 333] on button "Next" at bounding box center [1307, 335] width 53 height 70
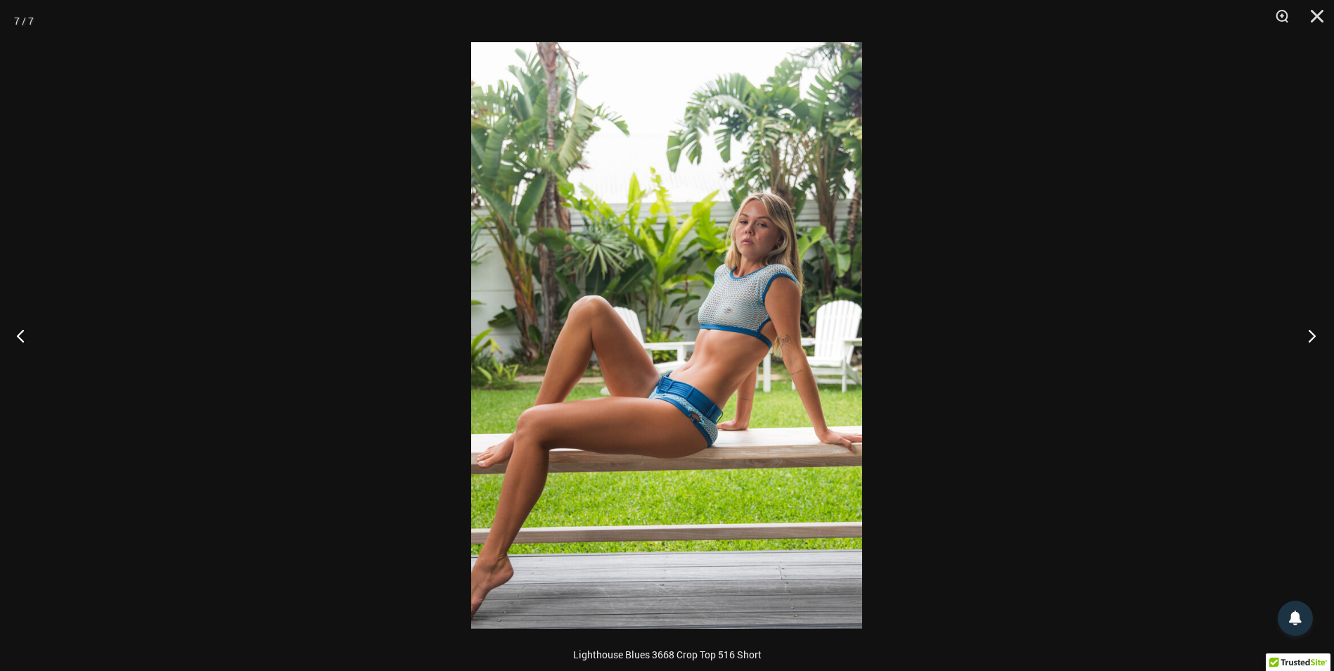
click at [1307, 334] on button "Next" at bounding box center [1307, 335] width 53 height 70
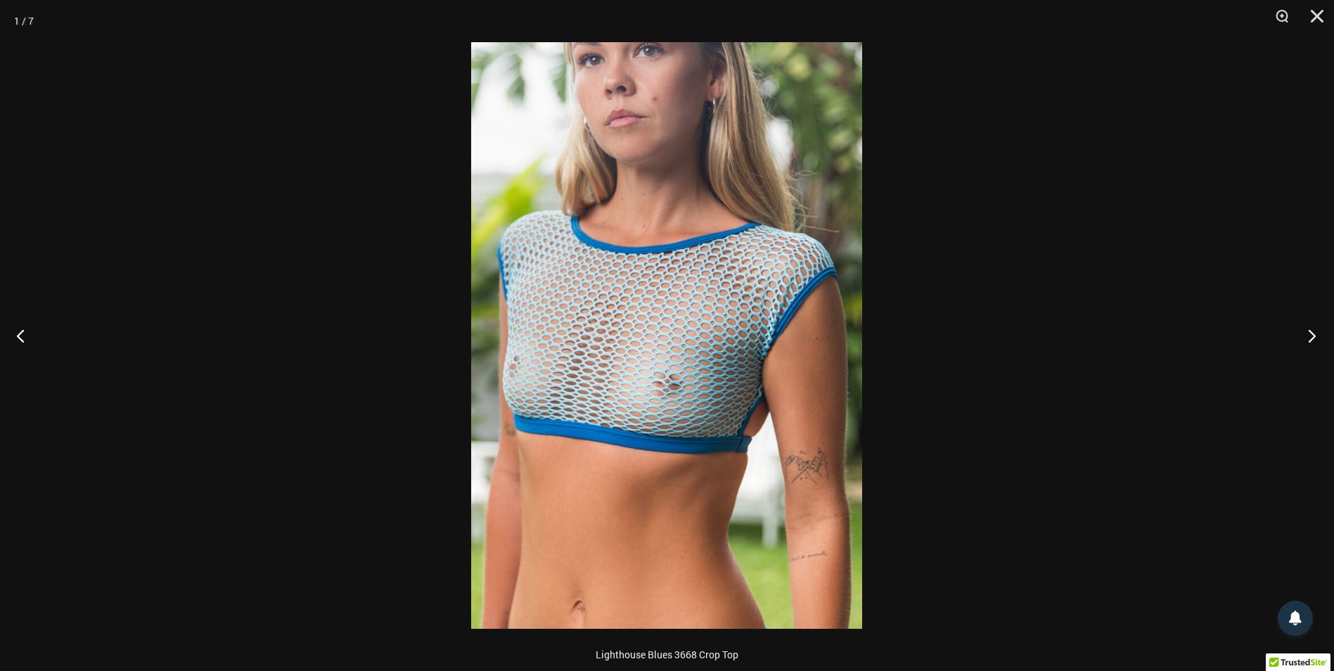
click at [1307, 334] on button "Next" at bounding box center [1307, 335] width 53 height 70
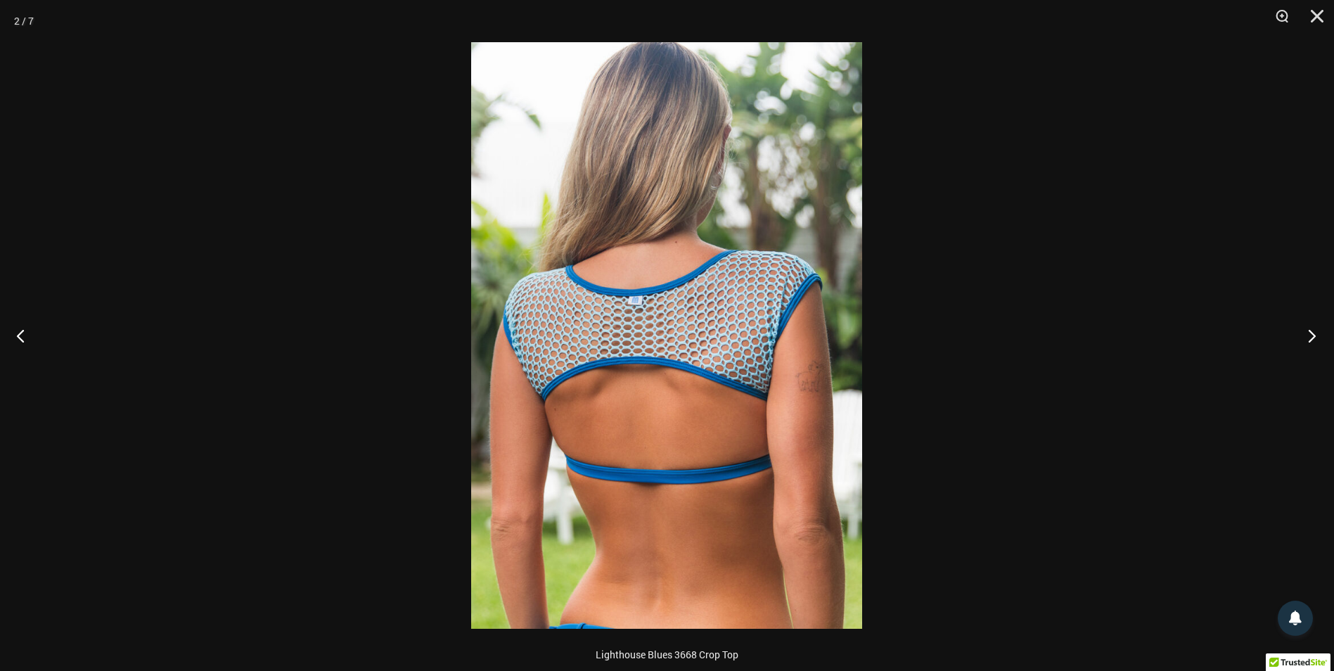
click at [1307, 334] on button "Next" at bounding box center [1307, 335] width 53 height 70
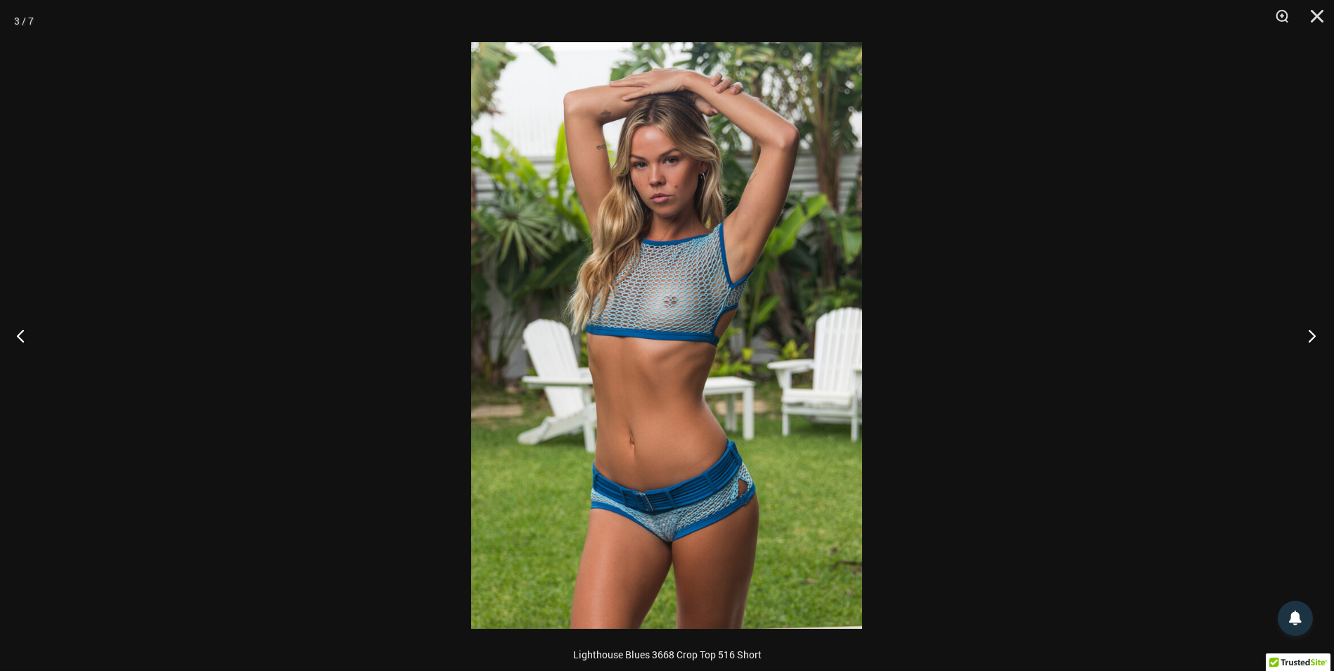
click at [1307, 334] on button "Next" at bounding box center [1307, 335] width 53 height 70
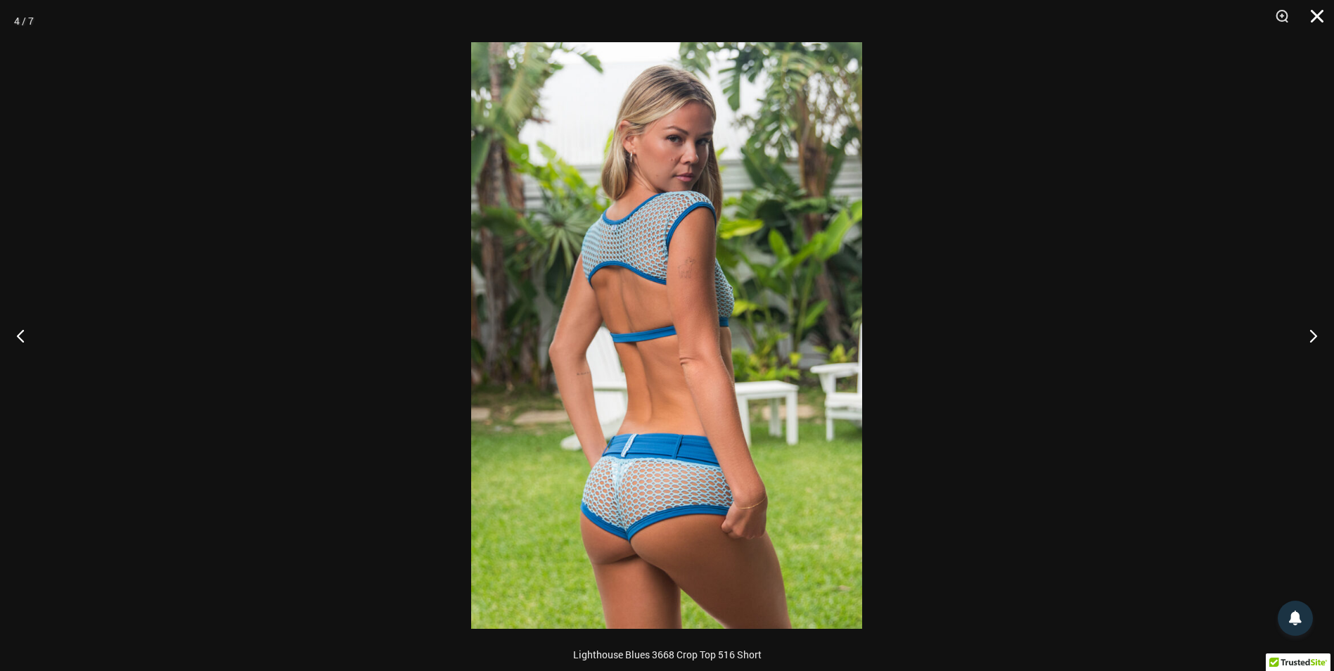
click at [1312, 19] on button "Close" at bounding box center [1311, 21] width 35 height 42
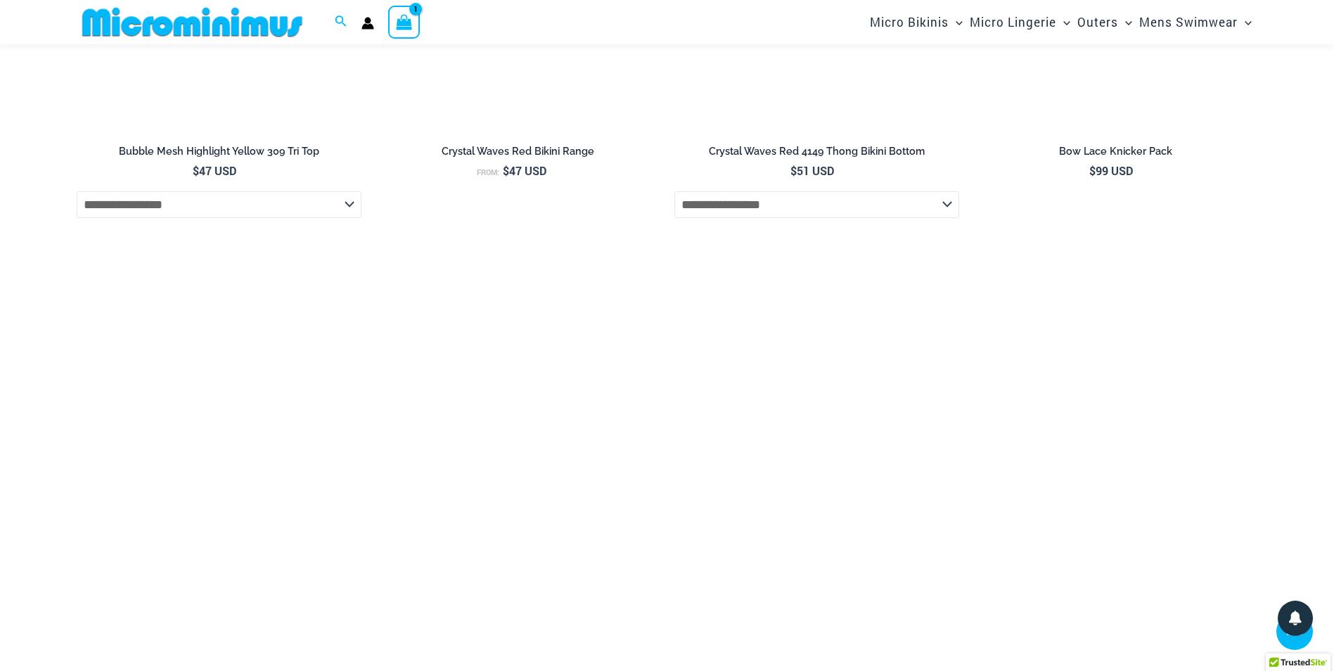
scroll to position [2729, 0]
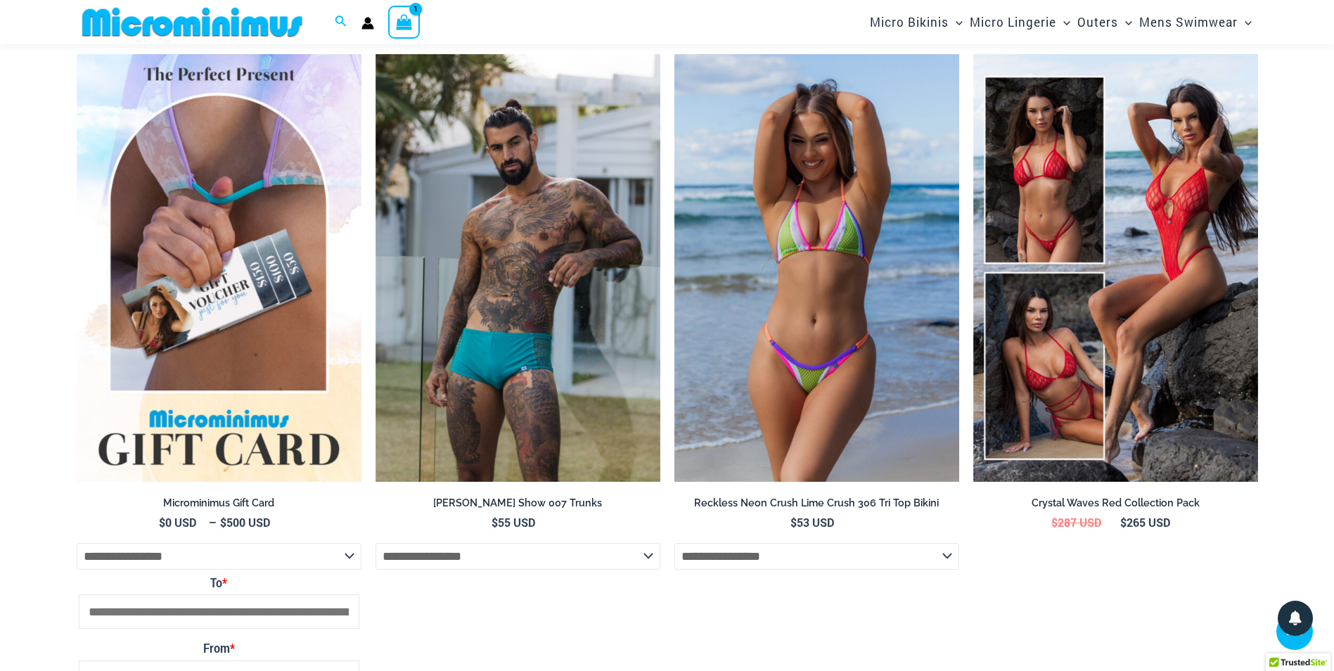
click at [788, 347] on img at bounding box center [816, 267] width 285 height 427
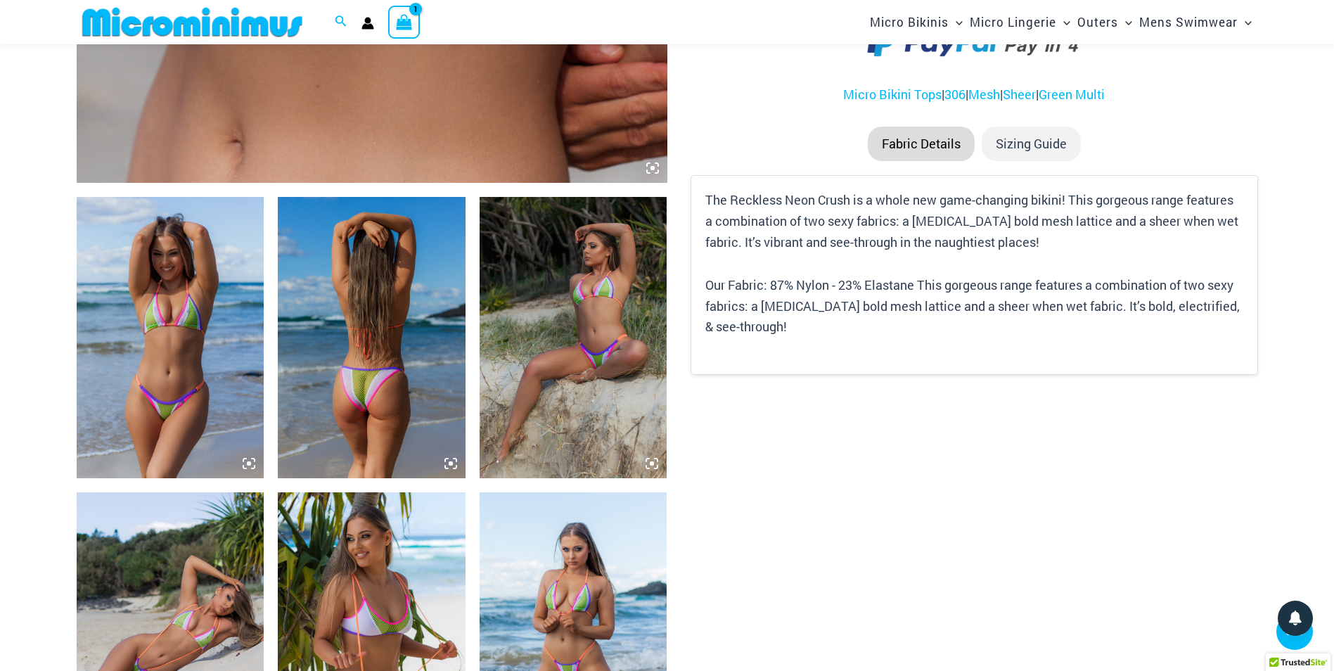
scroll to position [810, 0]
click at [333, 383] on img at bounding box center [372, 338] width 188 height 281
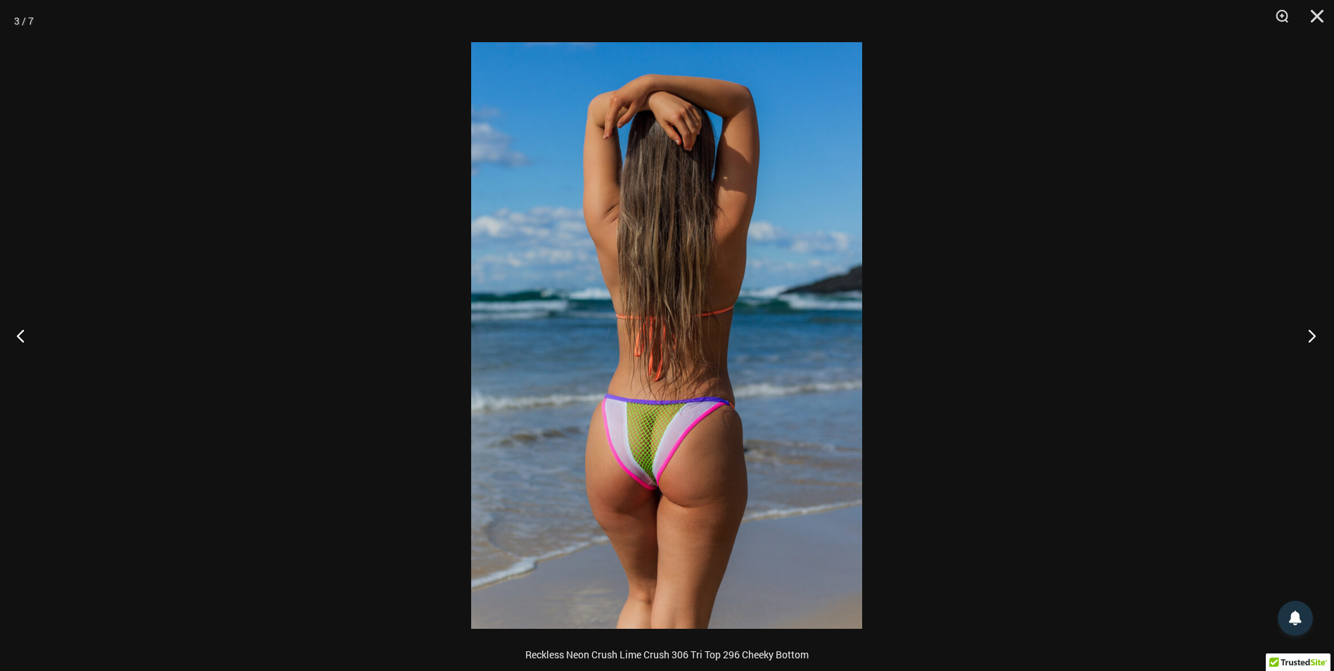
click at [1310, 333] on button "Next" at bounding box center [1307, 335] width 53 height 70
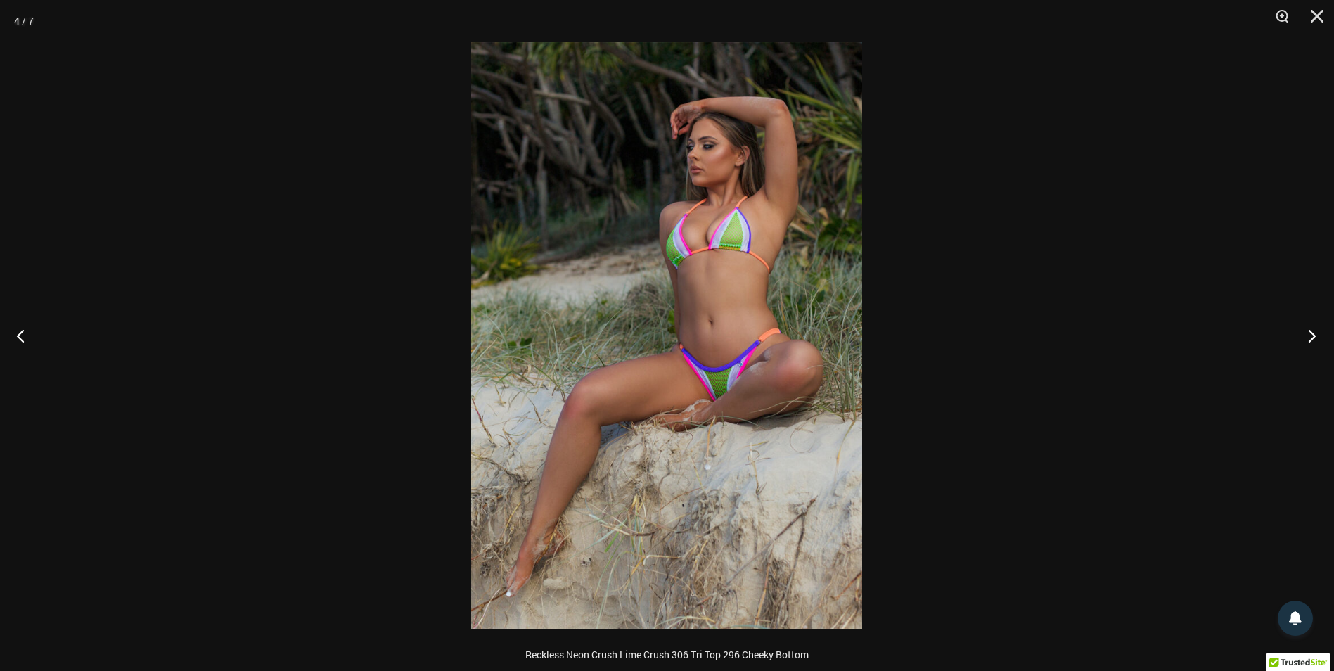
click at [1310, 333] on button "Next" at bounding box center [1307, 335] width 53 height 70
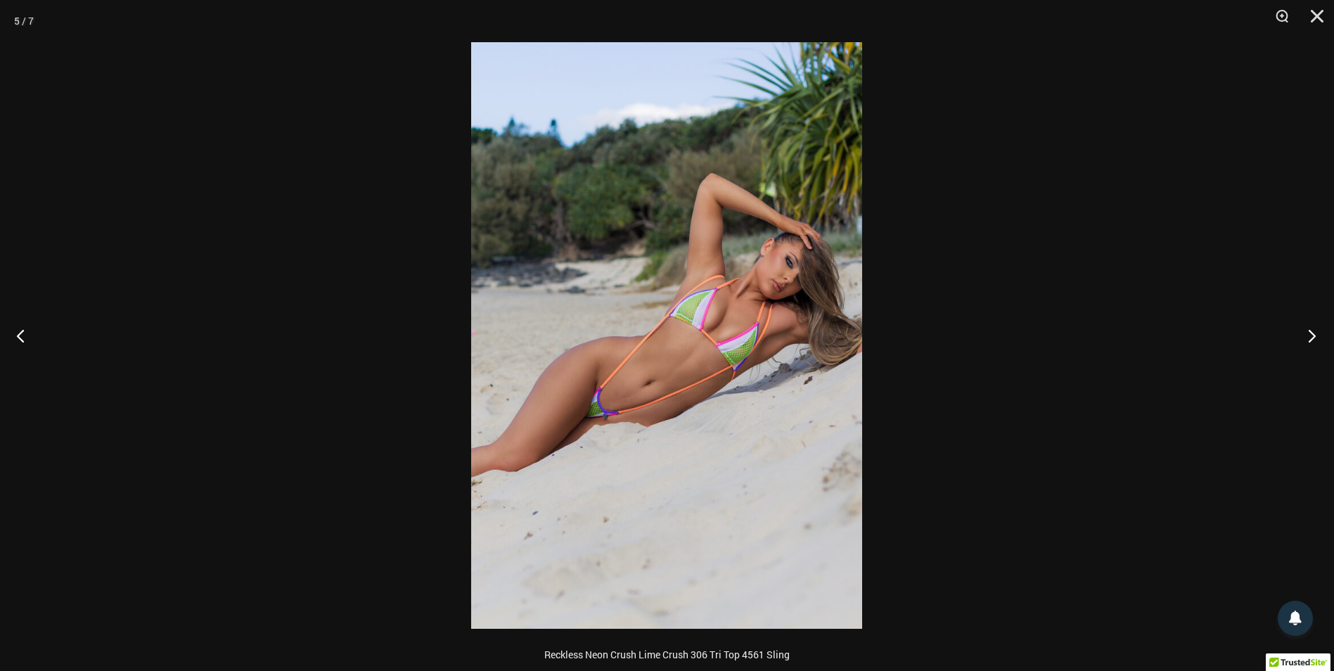
click at [1310, 333] on button "Next" at bounding box center [1307, 335] width 53 height 70
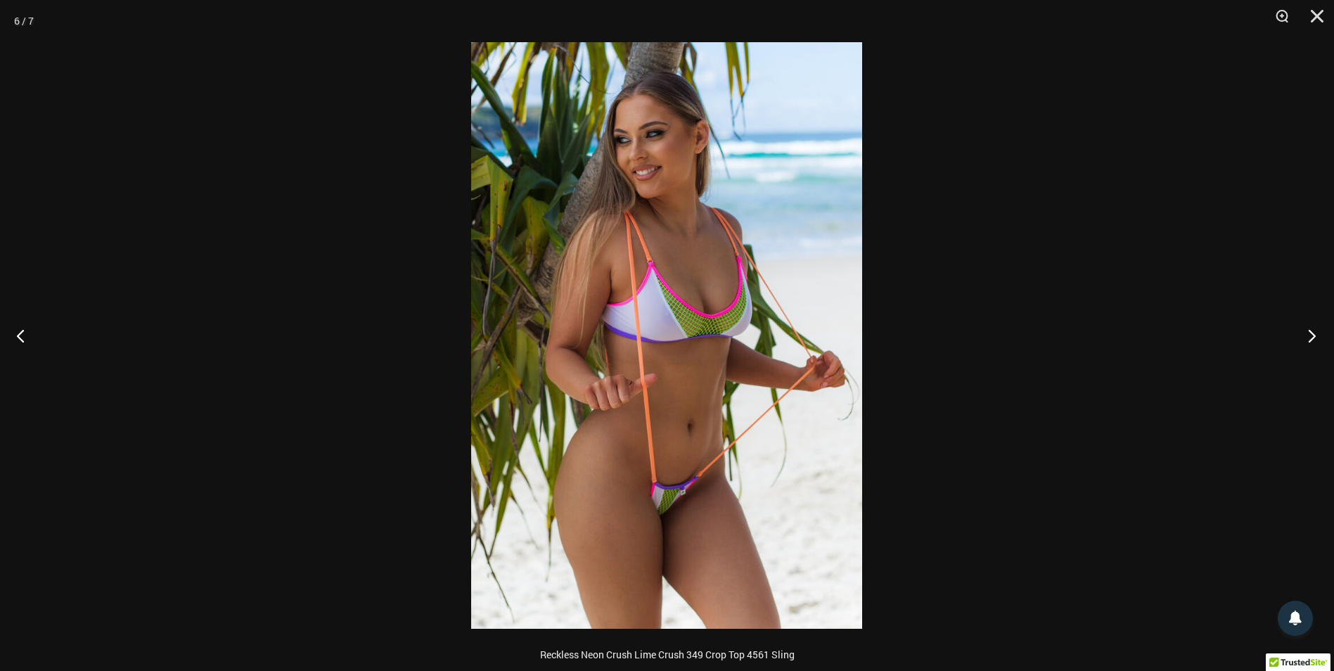
click at [1310, 333] on button "Next" at bounding box center [1307, 335] width 53 height 70
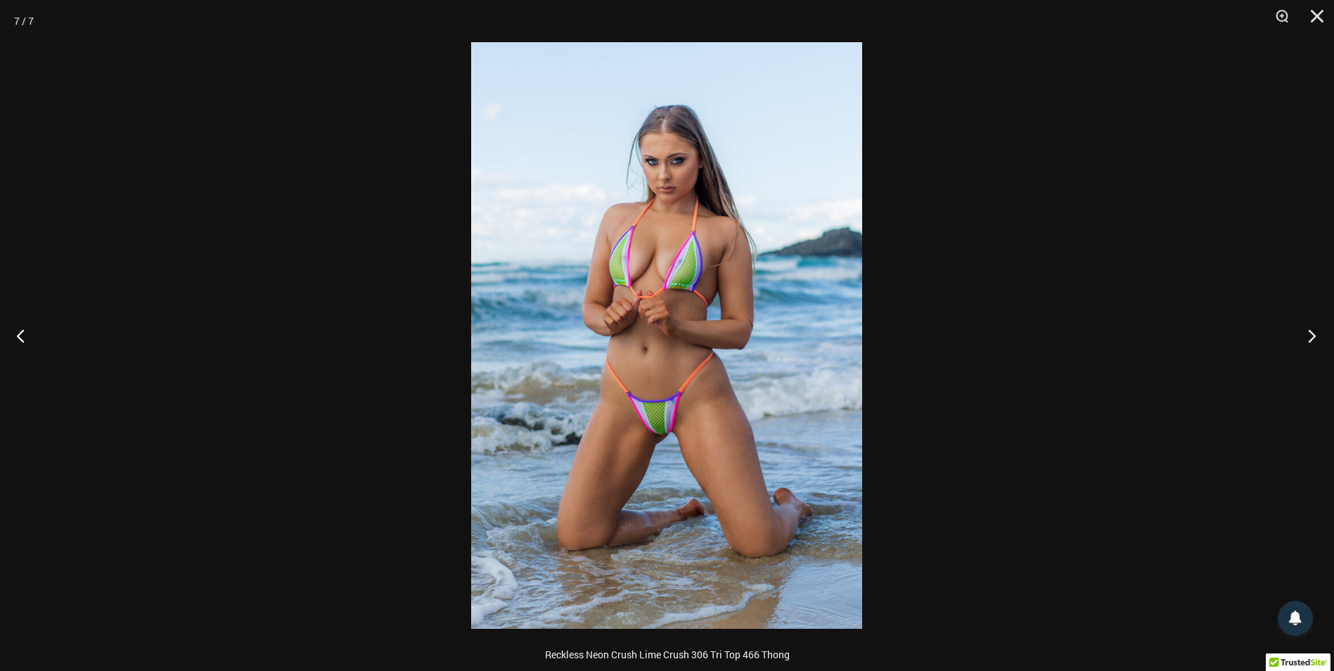
click at [1310, 333] on button "Next" at bounding box center [1307, 335] width 53 height 70
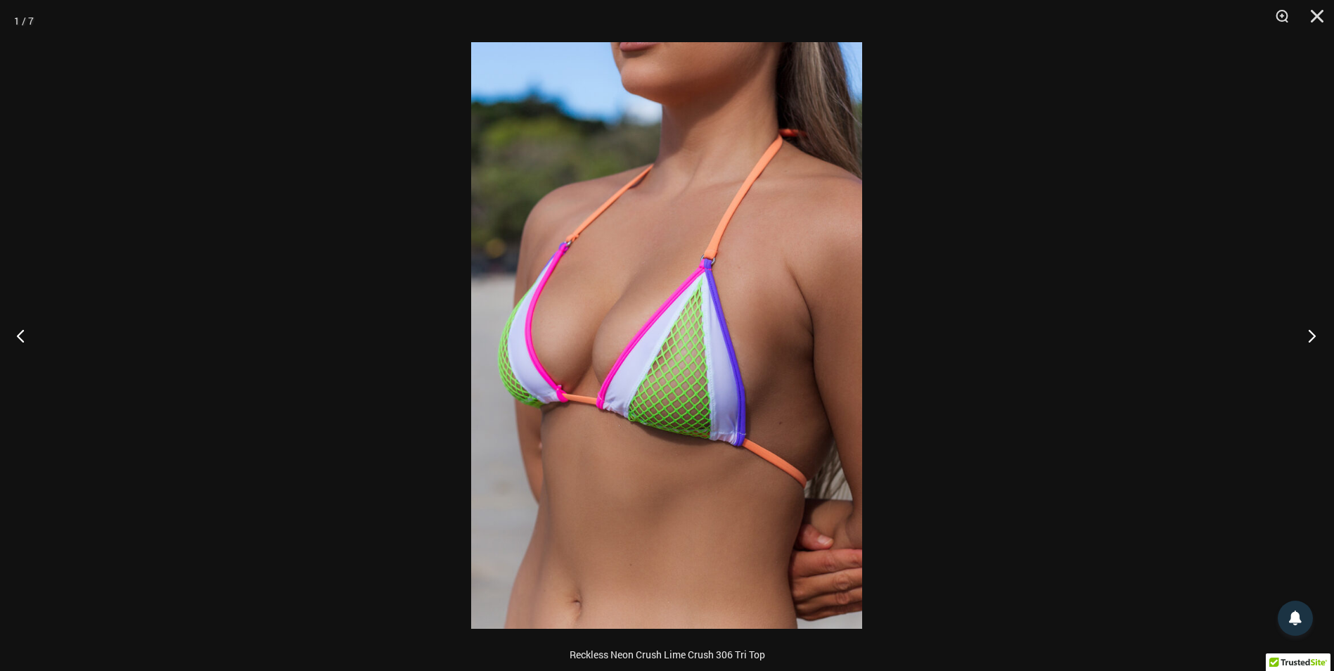
click at [1310, 333] on button "Next" at bounding box center [1307, 335] width 53 height 70
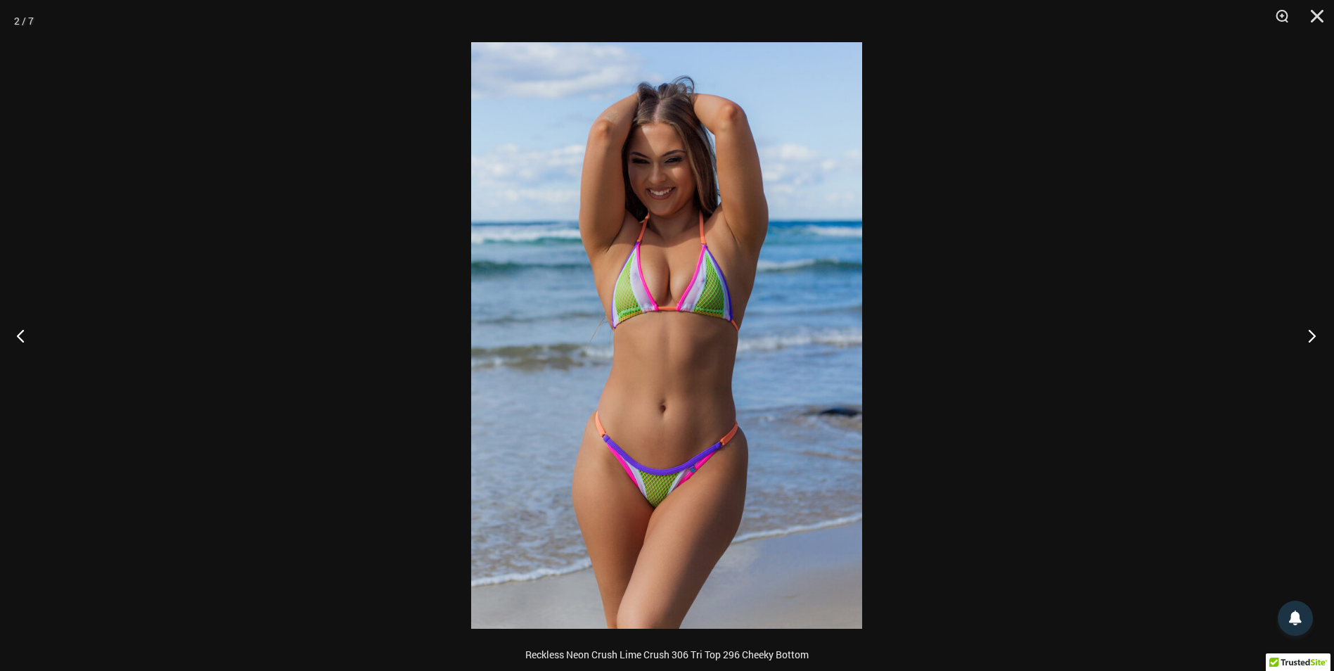
click at [1310, 332] on button "Next" at bounding box center [1307, 335] width 53 height 70
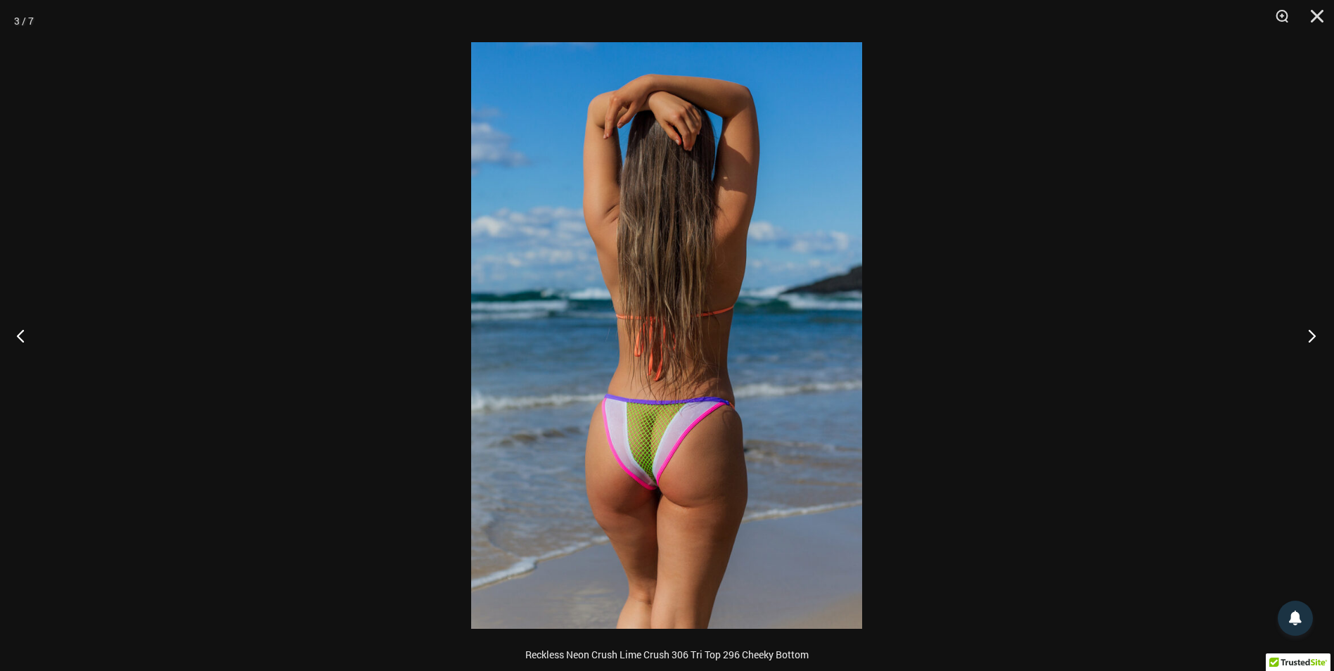
click at [1310, 332] on button "Next" at bounding box center [1307, 335] width 53 height 70
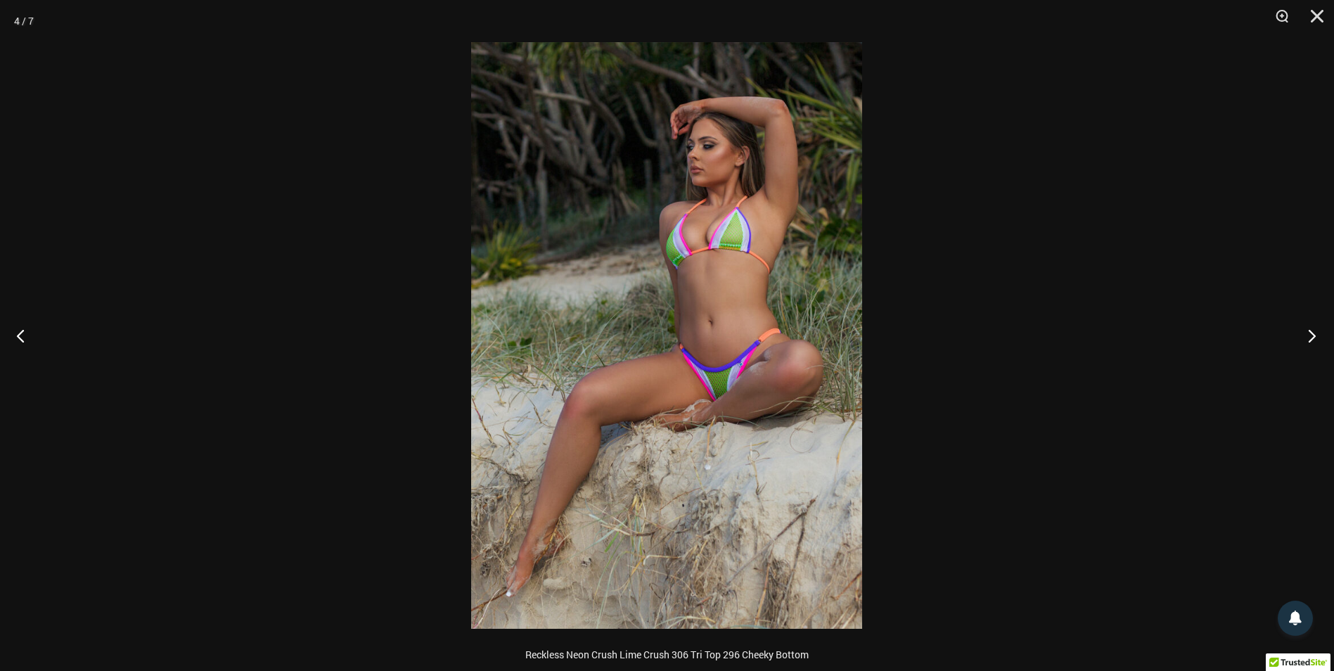
click at [1310, 332] on button "Next" at bounding box center [1307, 335] width 53 height 70
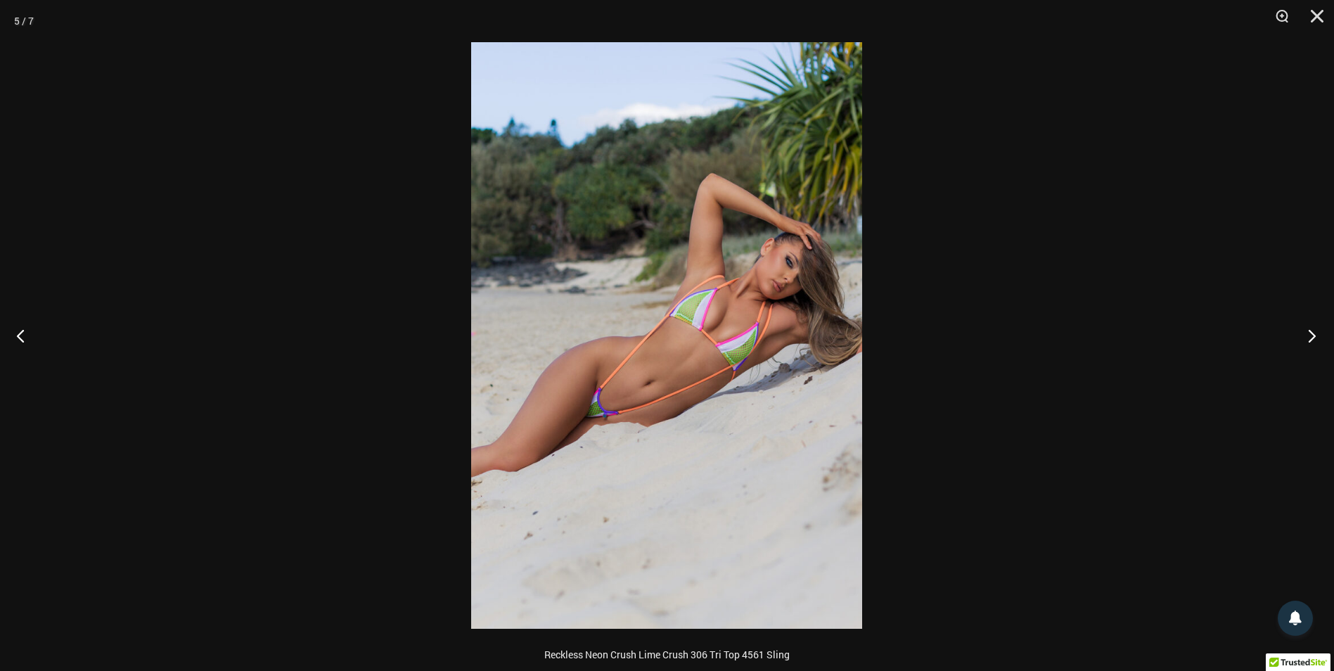
click at [1303, 306] on button "Next" at bounding box center [1307, 335] width 53 height 70
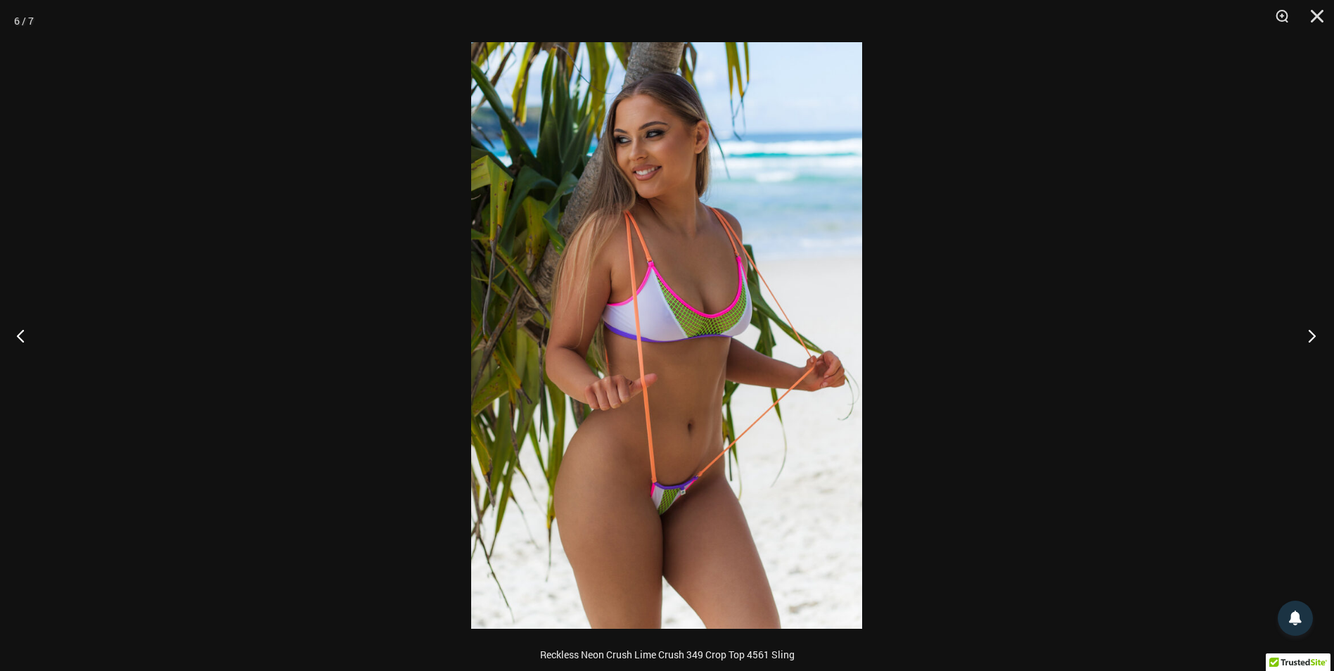
click at [1309, 335] on button "Next" at bounding box center [1307, 335] width 53 height 70
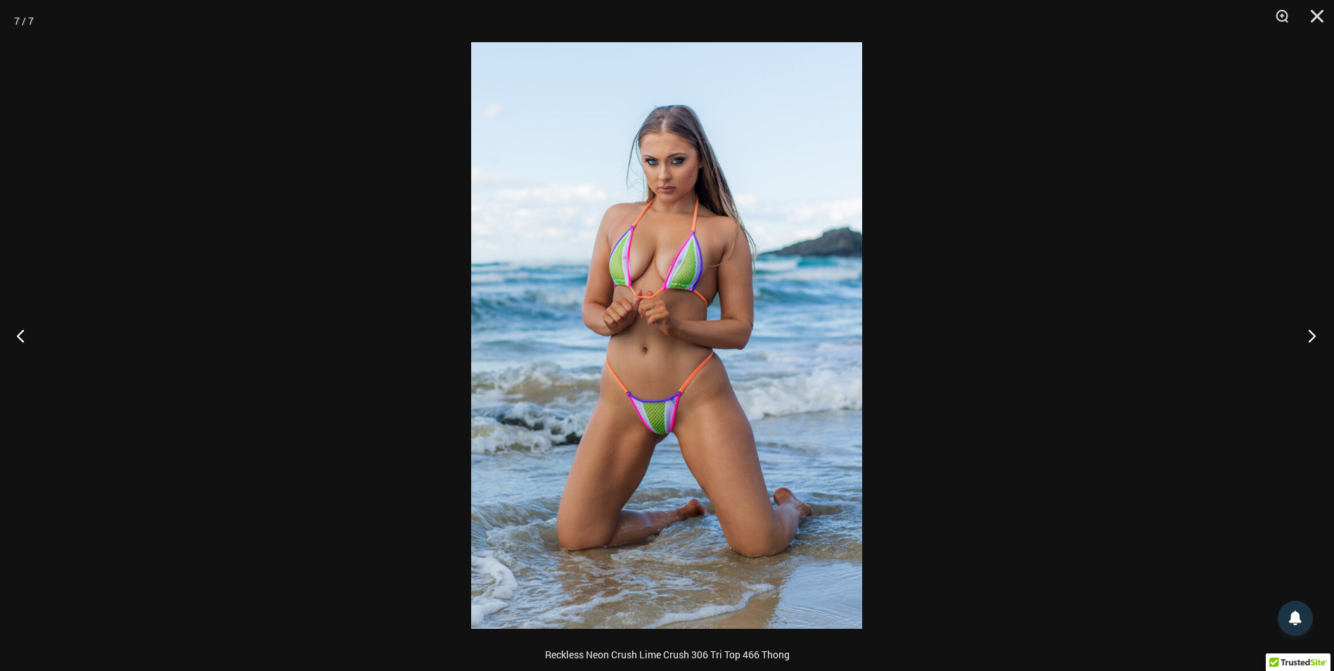
click at [1309, 335] on button "Next" at bounding box center [1307, 335] width 53 height 70
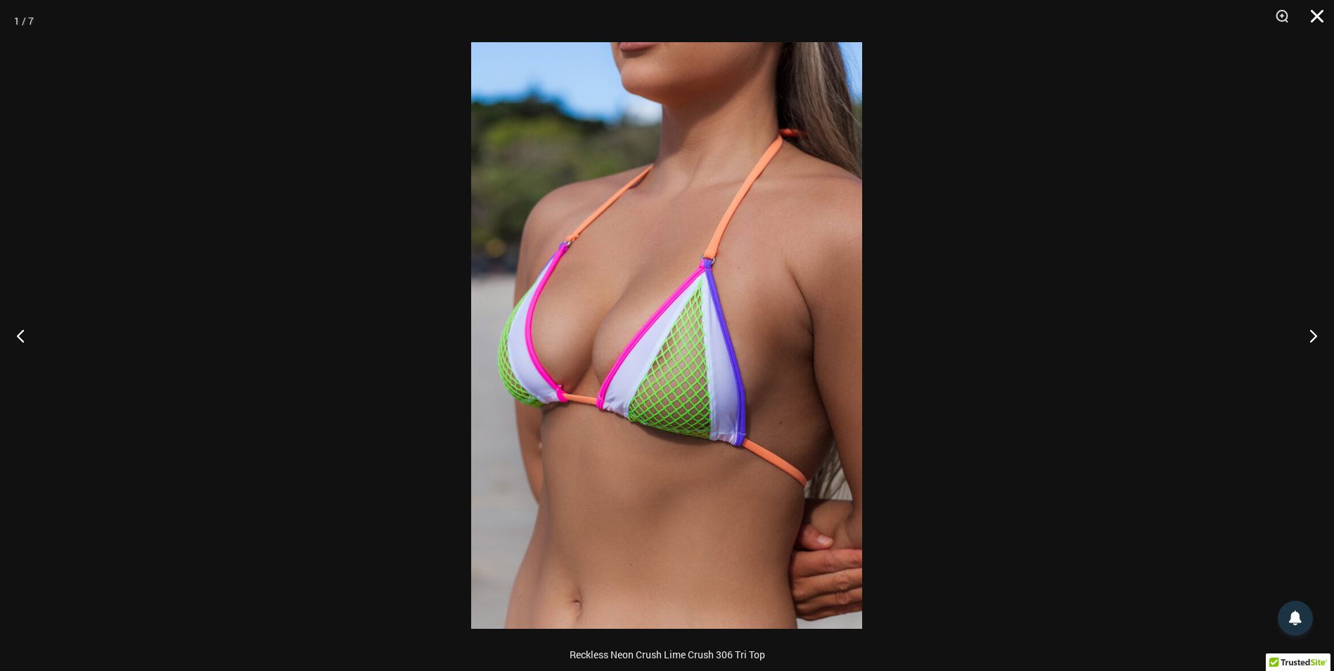
click at [1321, 19] on button "Close" at bounding box center [1311, 21] width 35 height 42
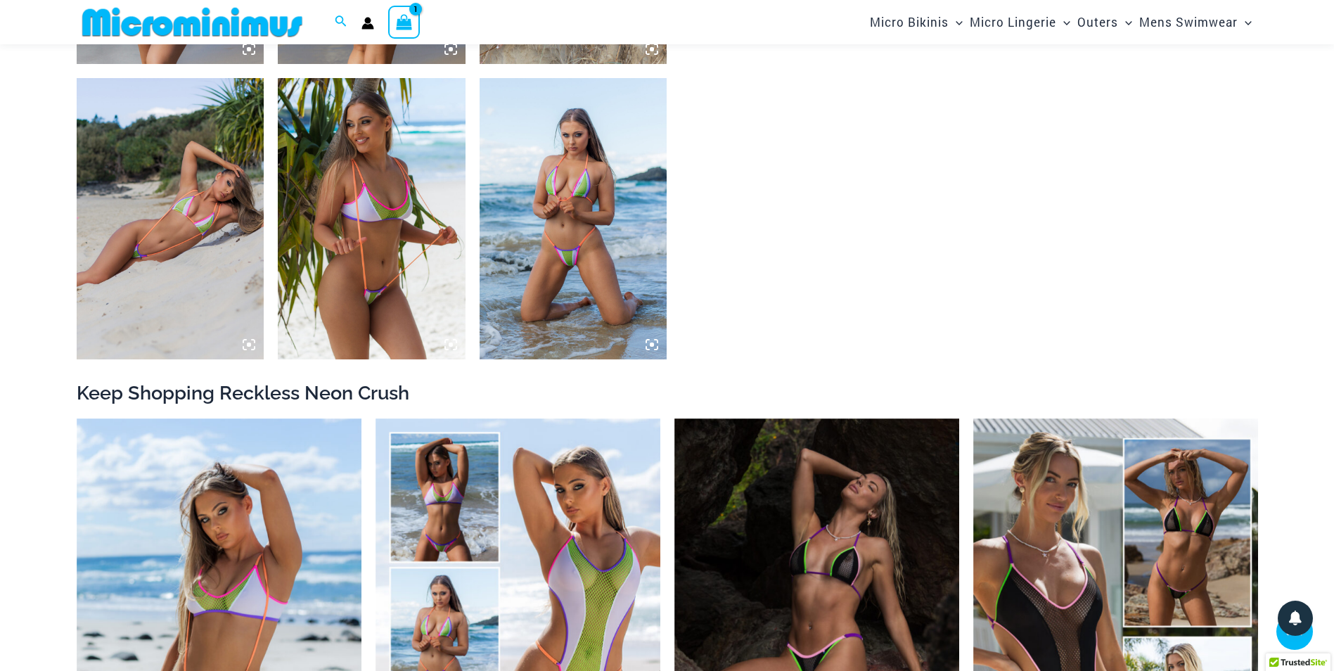
scroll to position [1442, 0]
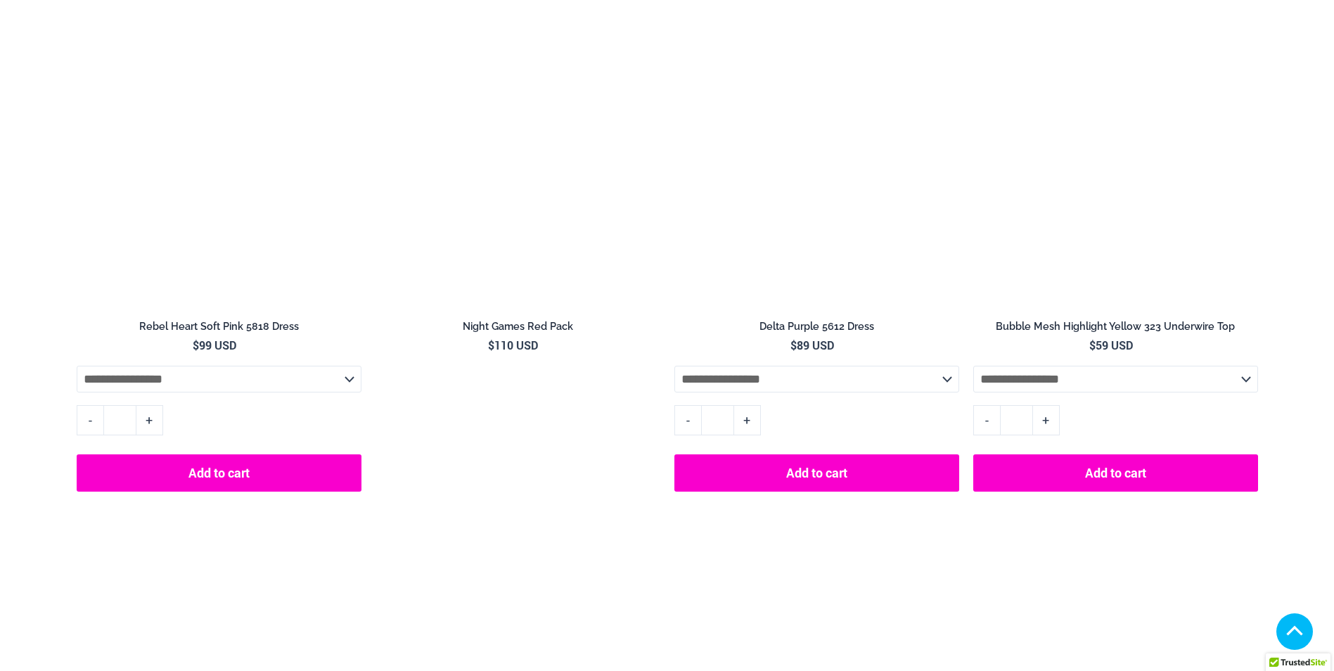
scroll to position [2271, 0]
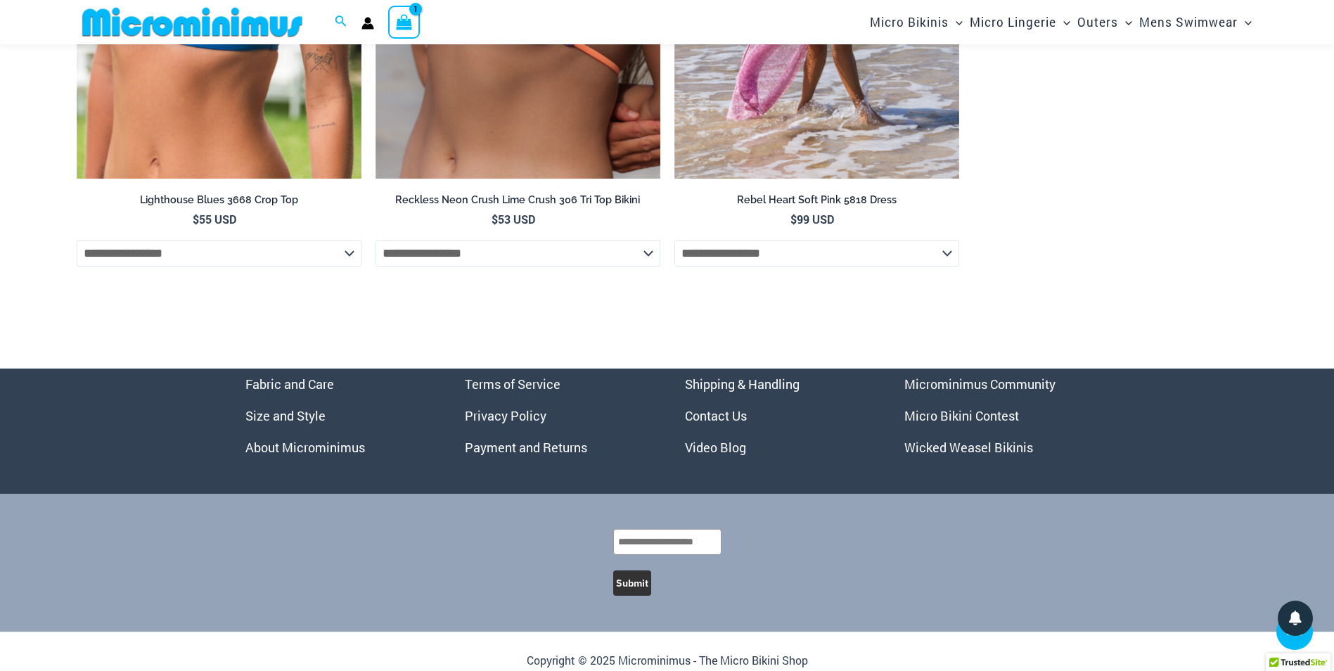
scroll to position [5974, 0]
